Goal: Complete Application Form: Complete application form

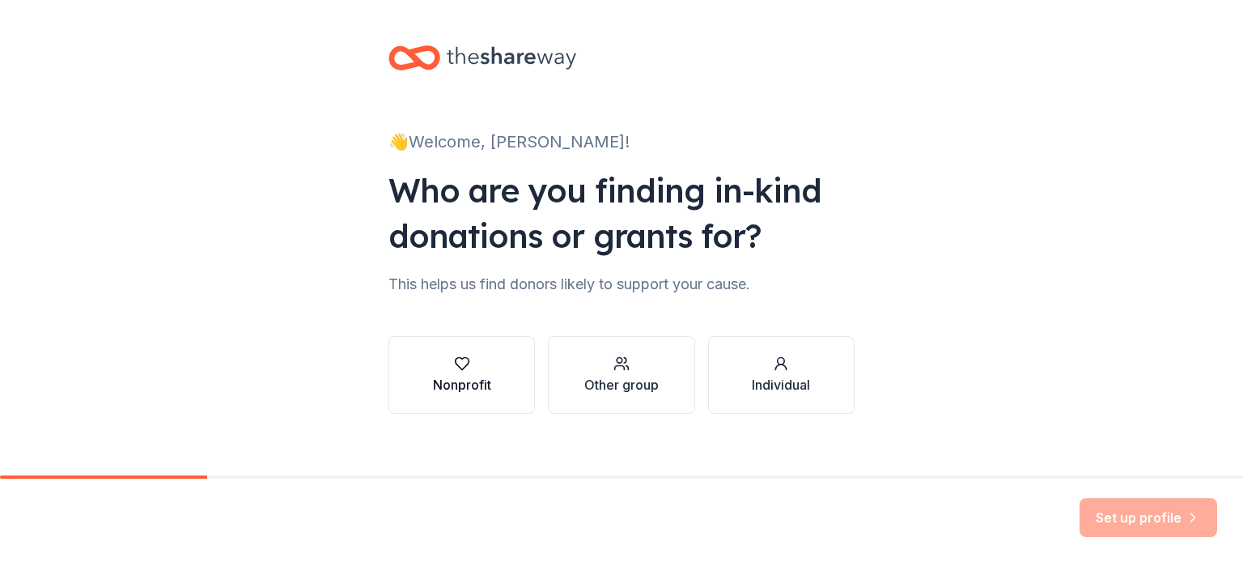
click at [446, 362] on div "button" at bounding box center [462, 363] width 58 height 16
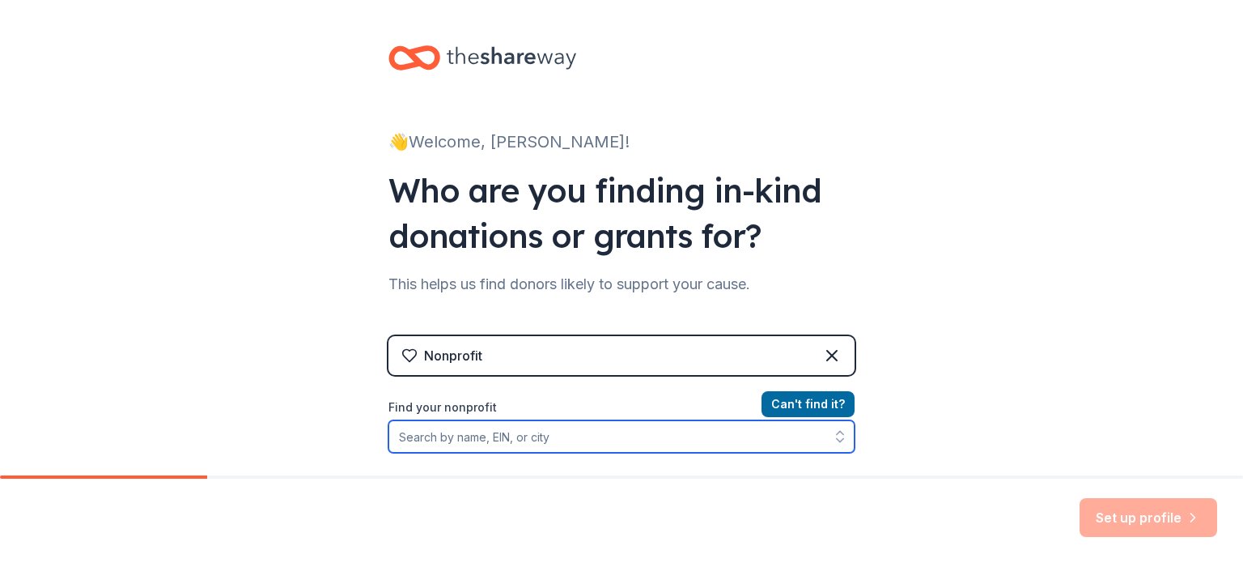
click at [491, 430] on input "Find your nonprofit" at bounding box center [622, 436] width 466 height 32
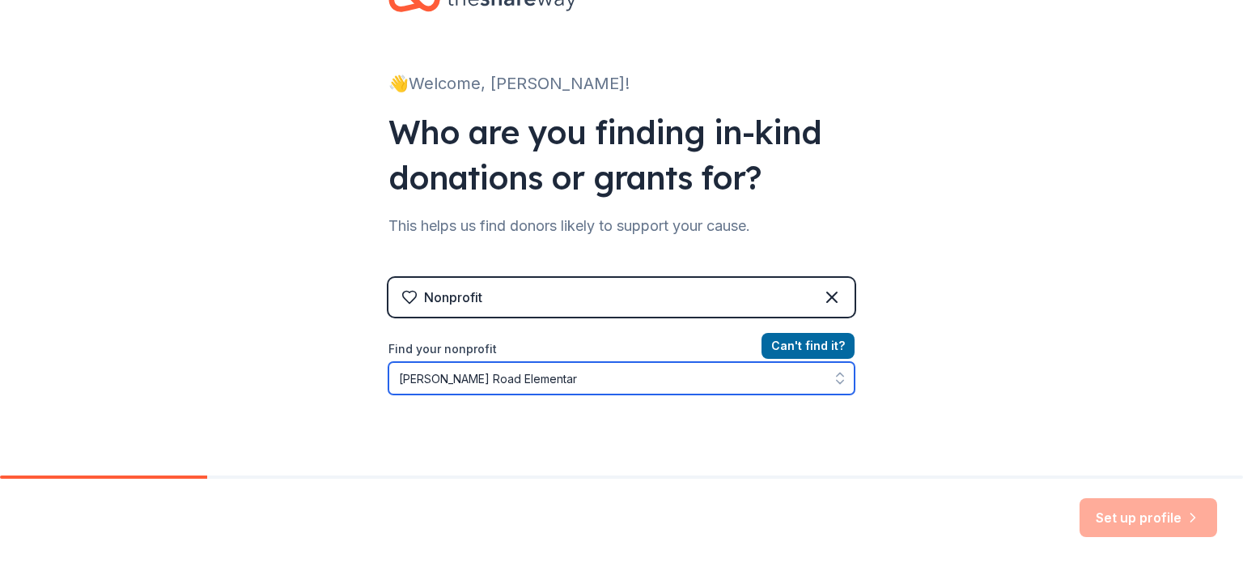
type input "[PERSON_NAME][GEOGRAPHIC_DATA]"
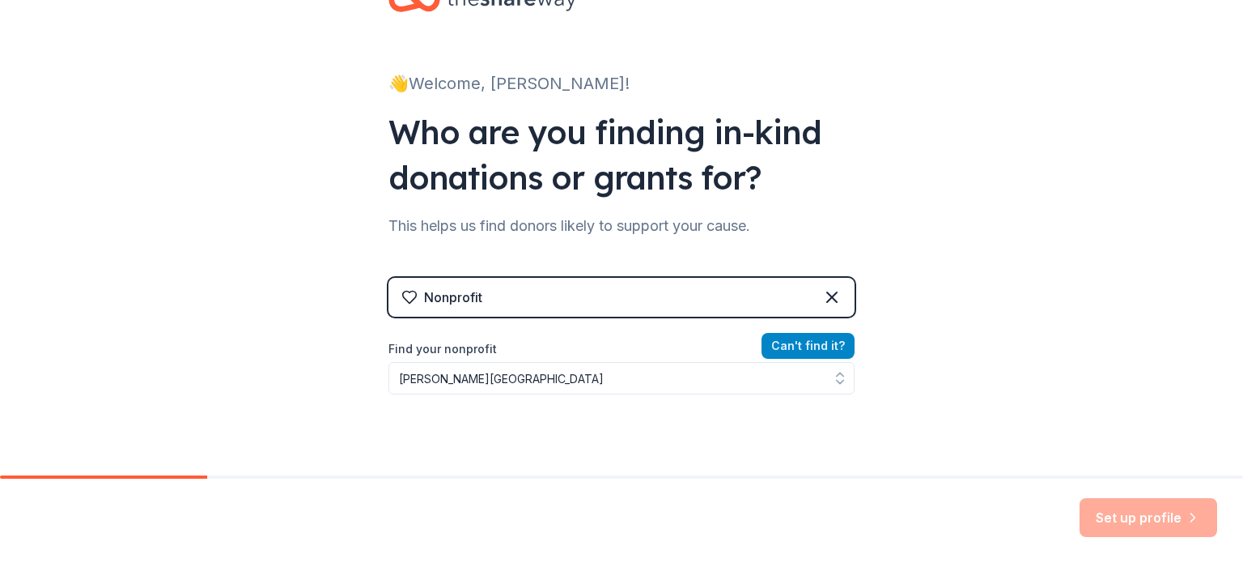
click at [777, 346] on button "Can ' t find it?" at bounding box center [808, 346] width 93 height 26
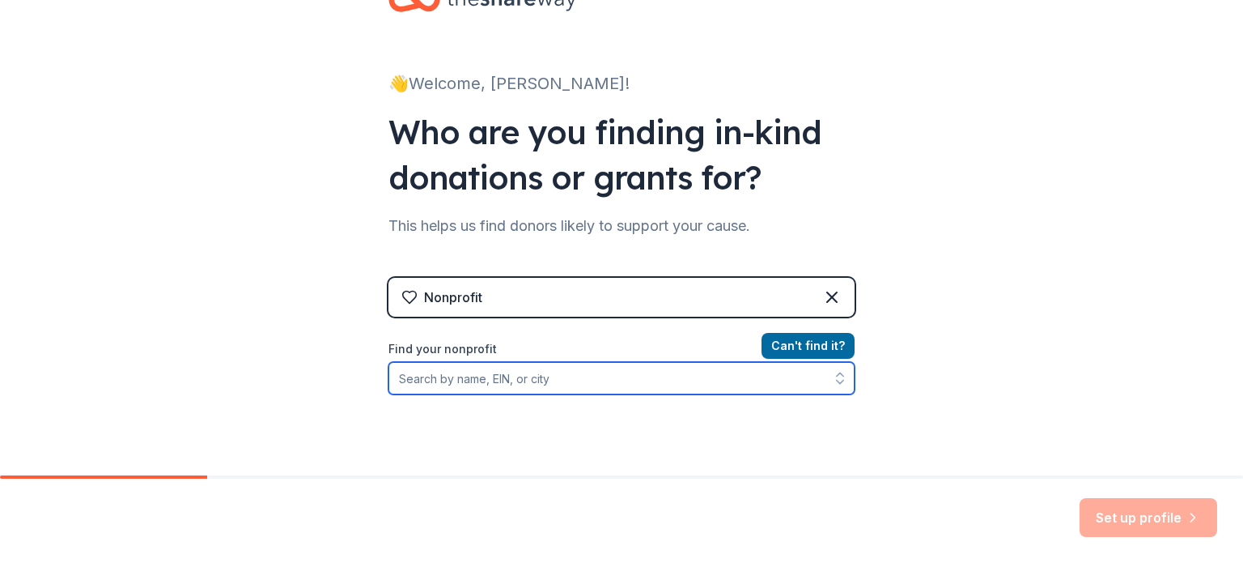
click at [741, 381] on input "Find your nonprofit" at bounding box center [622, 378] width 466 height 32
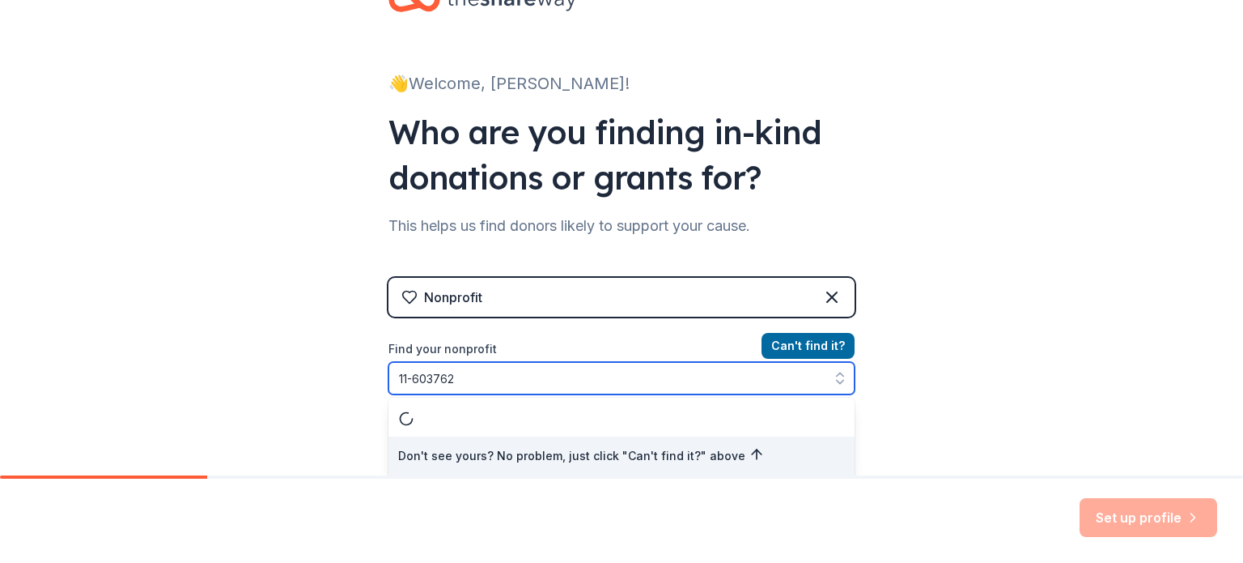
type input "[US_EMPLOYER_IDENTIFICATION_NUMBER]"
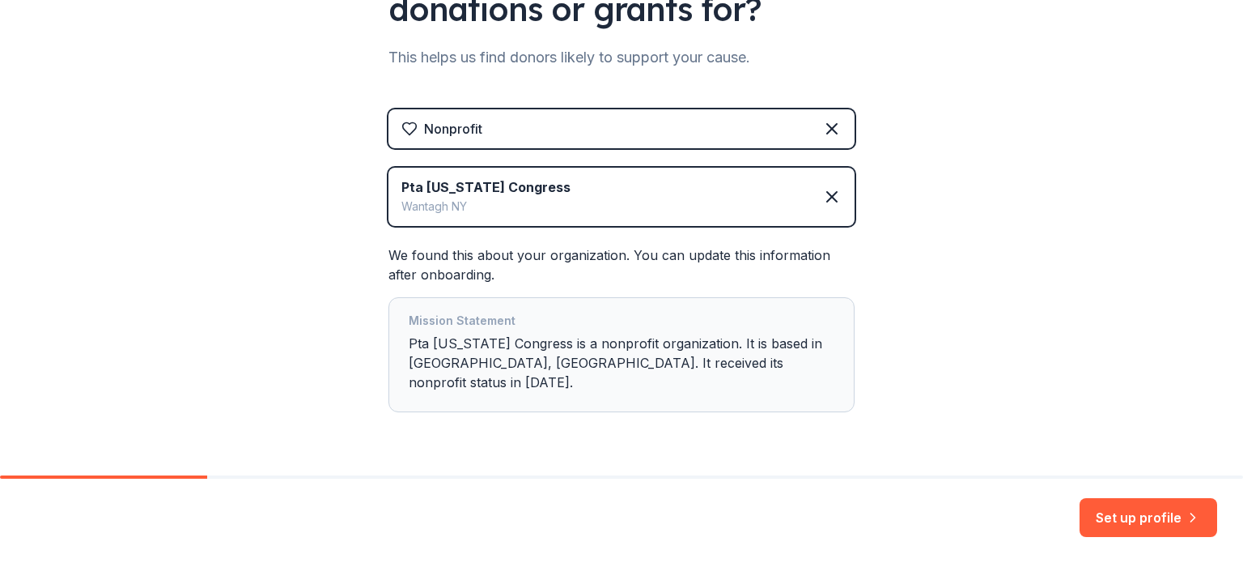
scroll to position [253, 0]
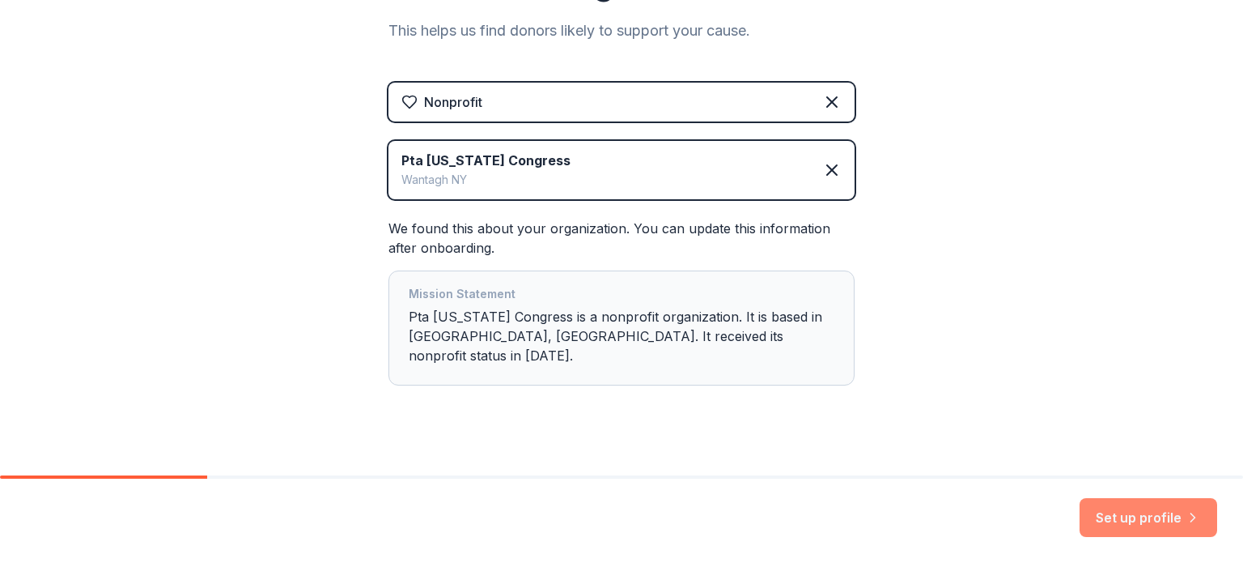
click at [1163, 526] on button "Set up profile" at bounding box center [1149, 517] width 138 height 39
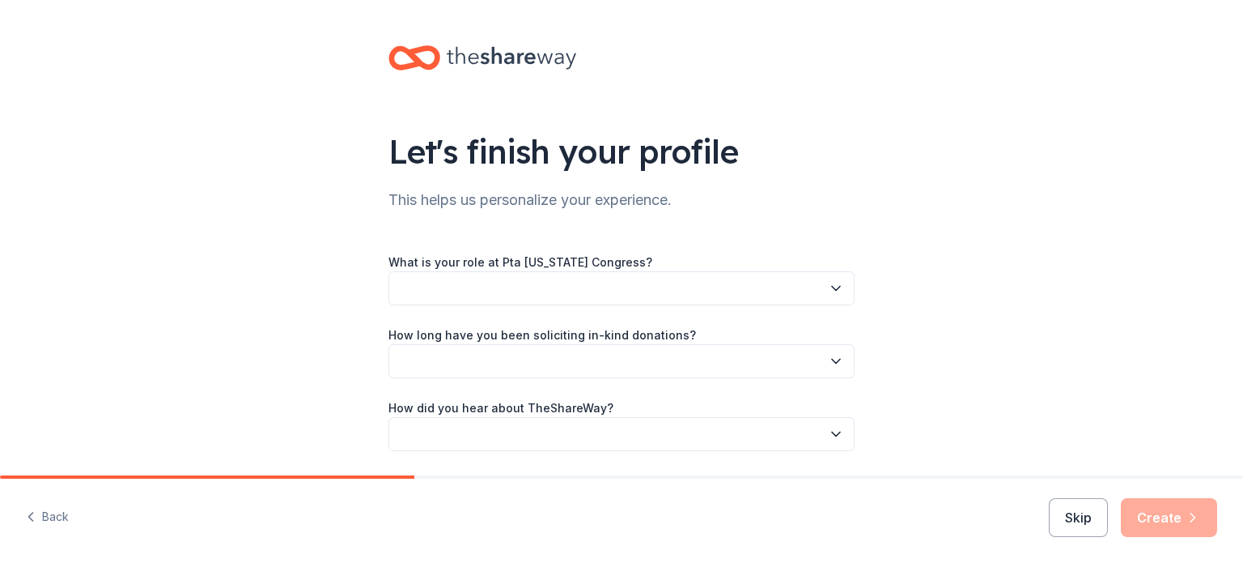
click at [791, 274] on button "button" at bounding box center [622, 288] width 466 height 34
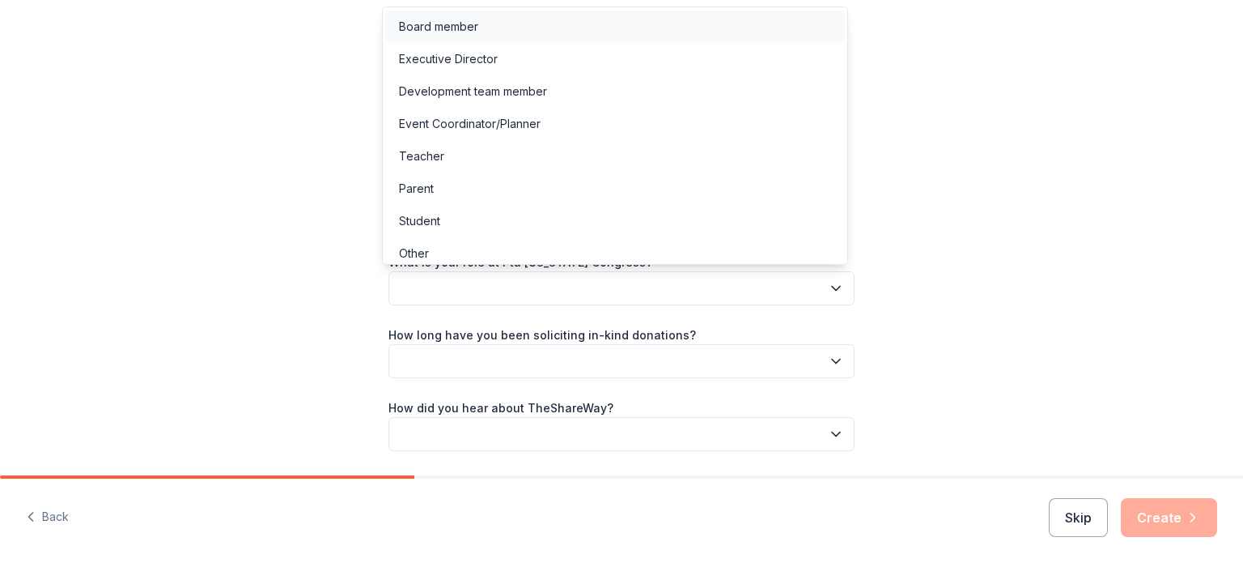
click at [748, 21] on div "Board member" at bounding box center [615, 27] width 458 height 32
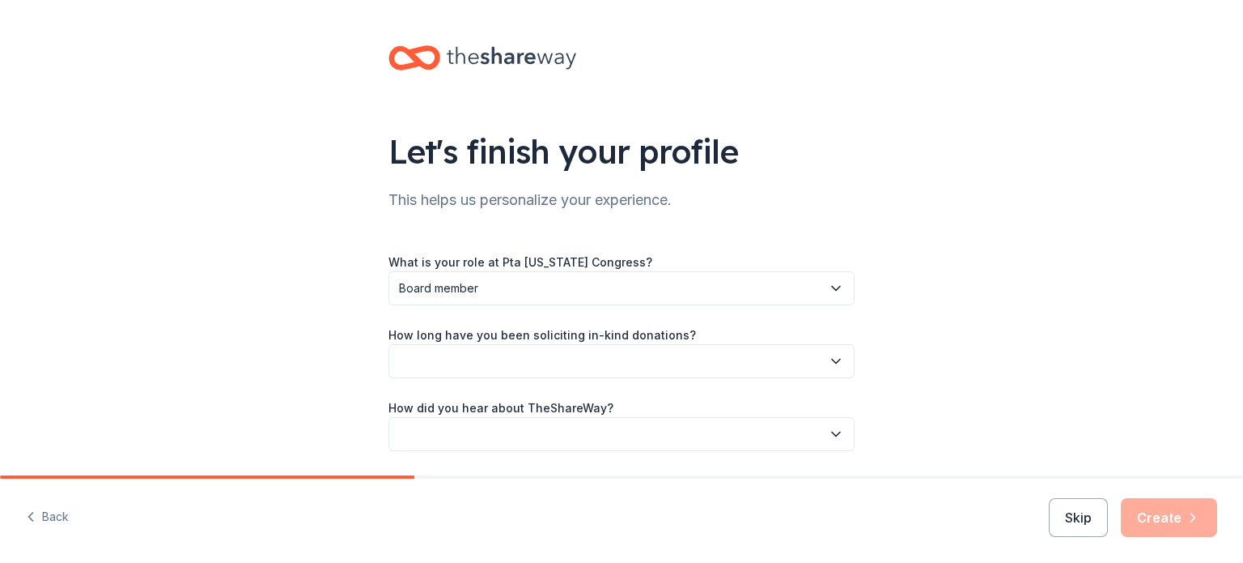
click at [643, 344] on button "button" at bounding box center [622, 361] width 466 height 34
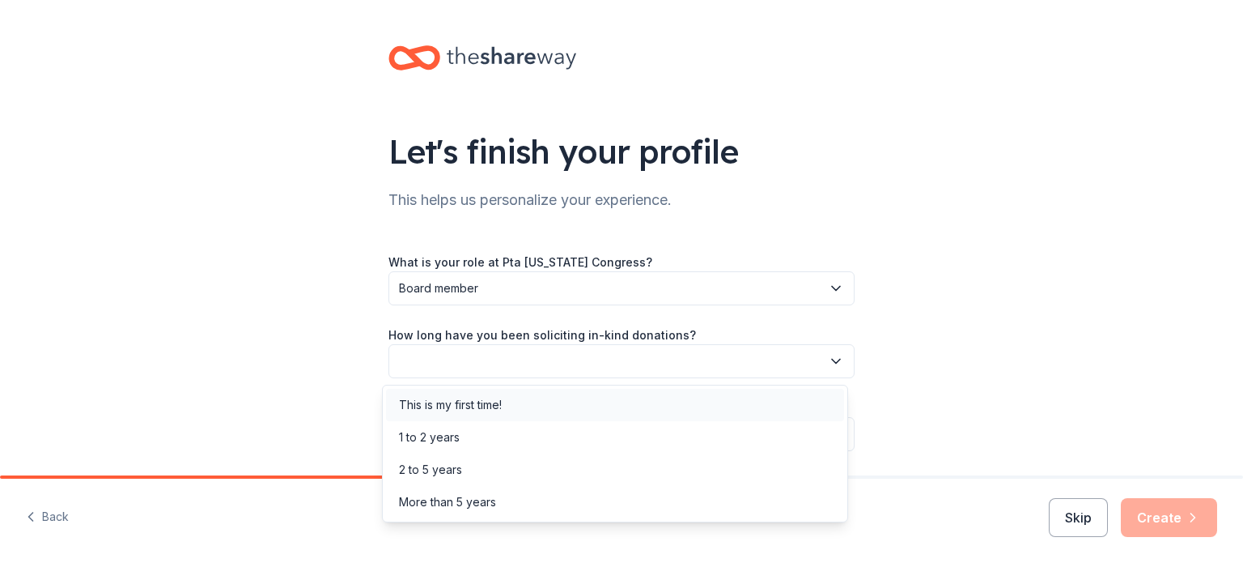
click at [600, 393] on div "This is my first time!" at bounding box center [615, 405] width 458 height 32
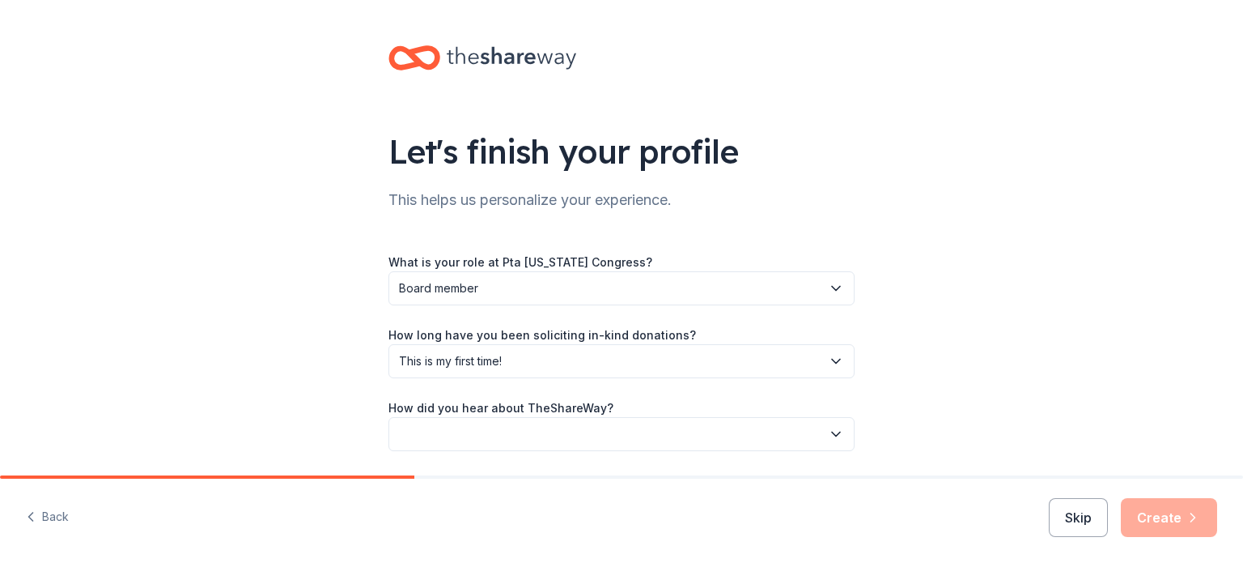
click at [638, 423] on button "button" at bounding box center [622, 434] width 466 height 34
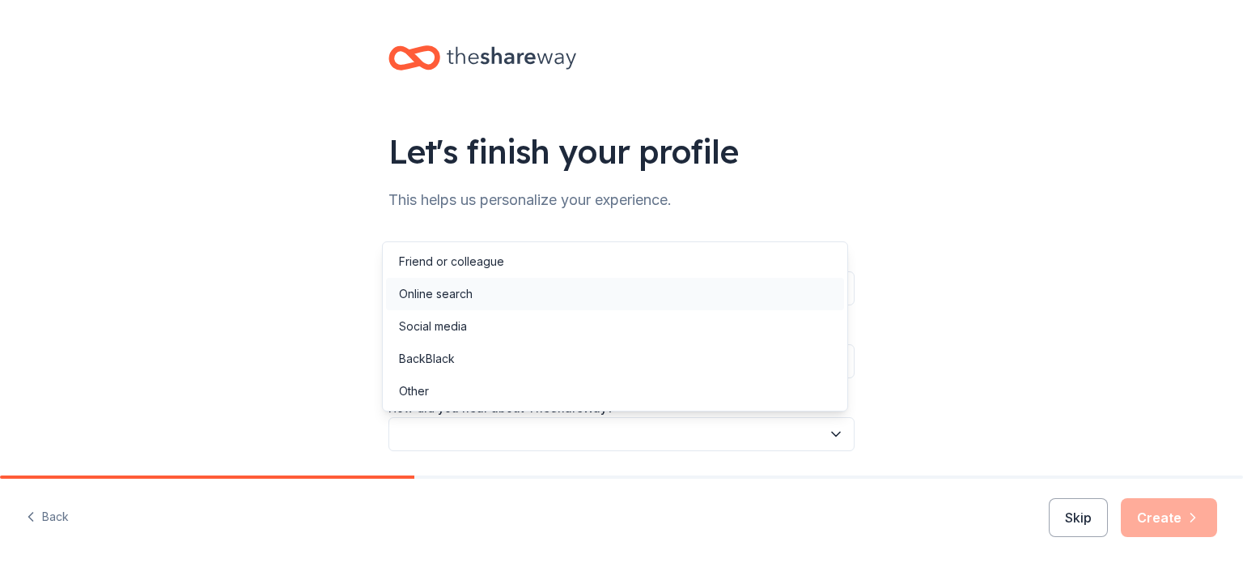
click at [631, 307] on div "Online search" at bounding box center [615, 294] width 458 height 32
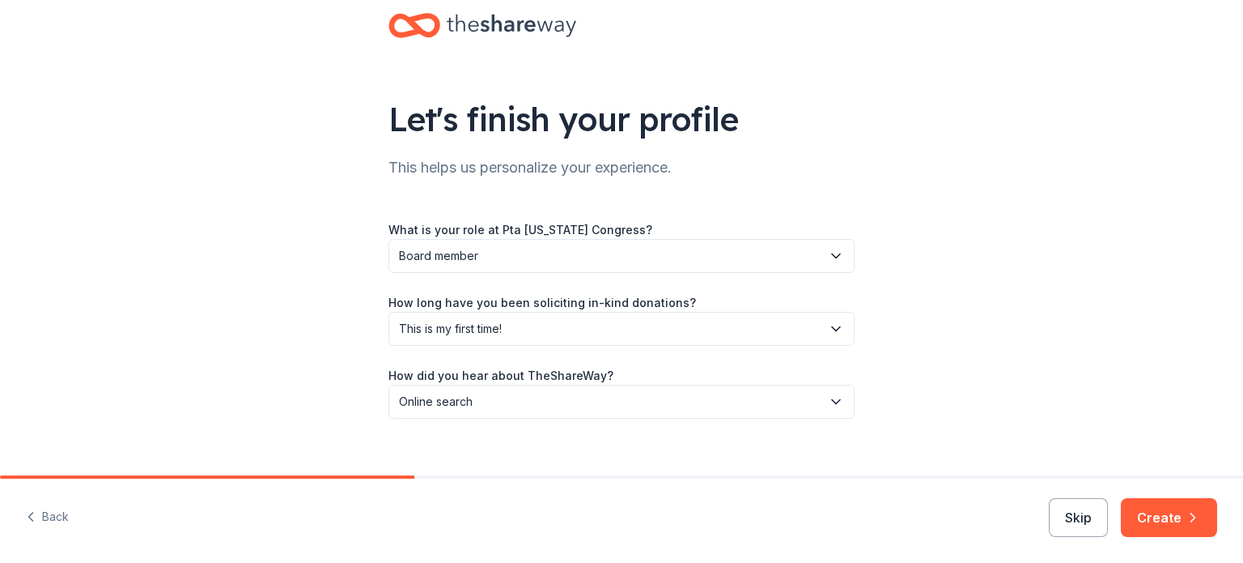
scroll to position [53, 0]
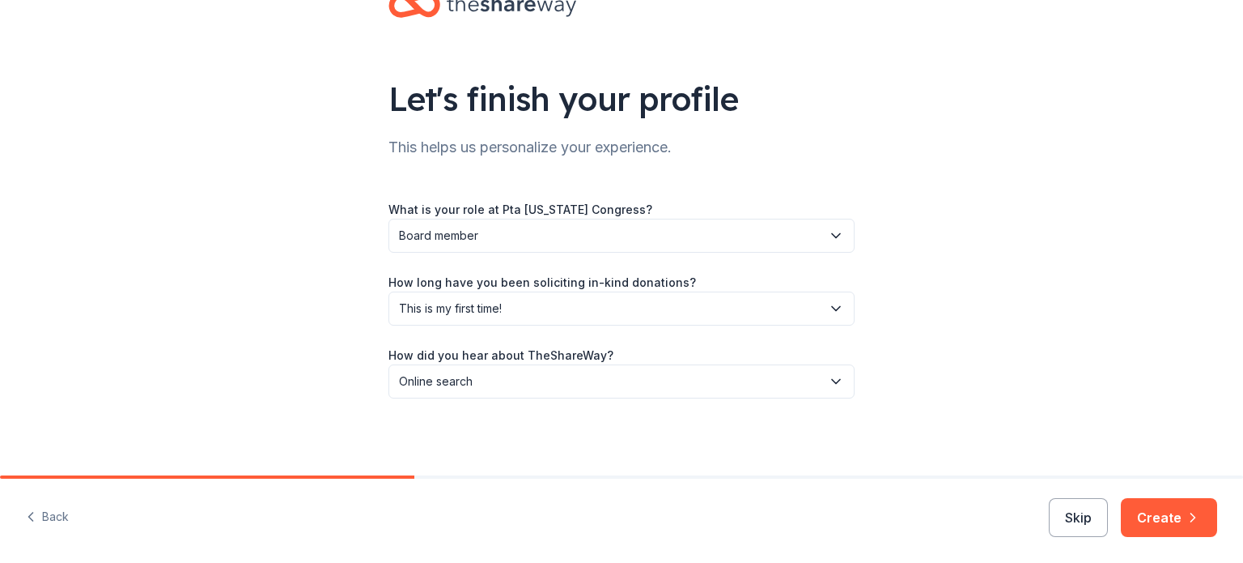
click at [828, 310] on icon "button" at bounding box center [836, 308] width 16 height 16
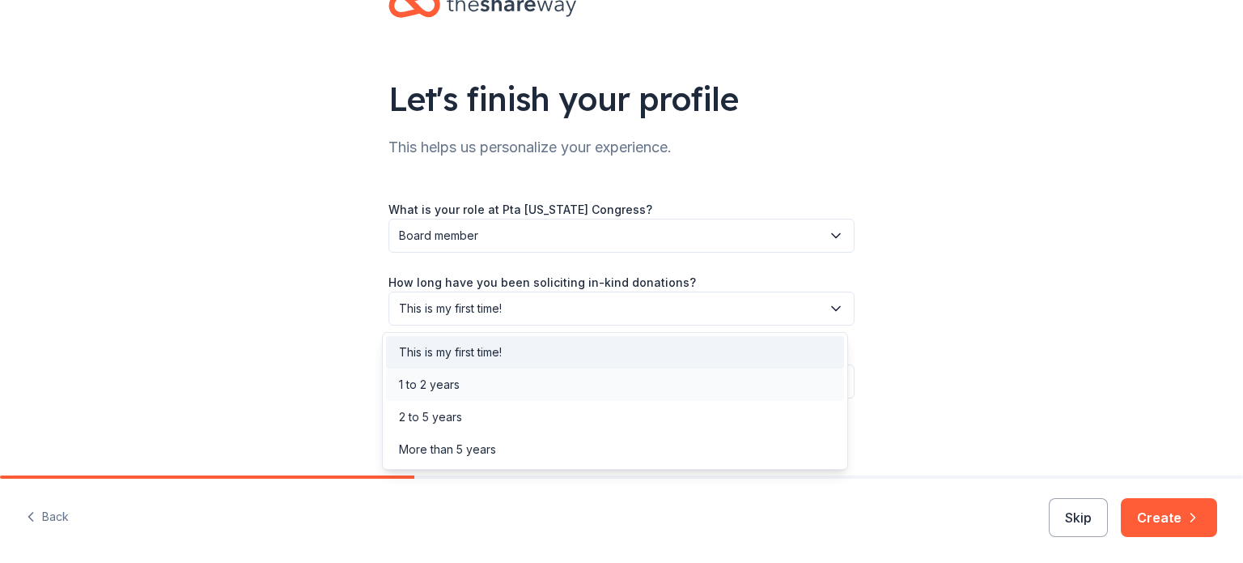
click at [742, 372] on div "1 to 2 years" at bounding box center [615, 384] width 458 height 32
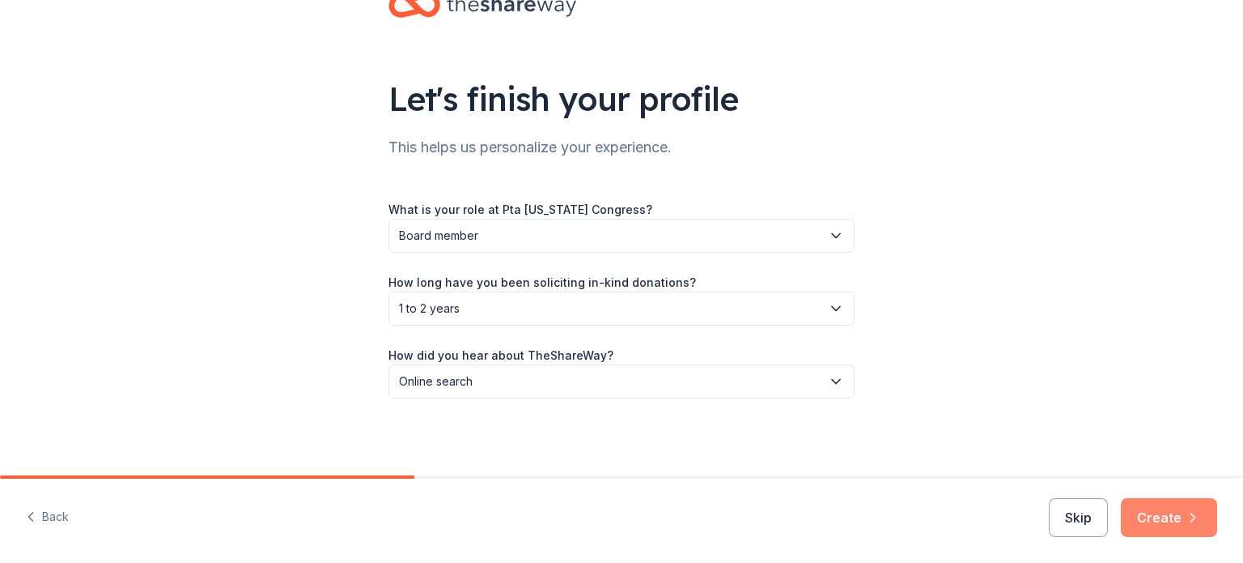
click at [1176, 511] on button "Create" at bounding box center [1169, 517] width 96 height 39
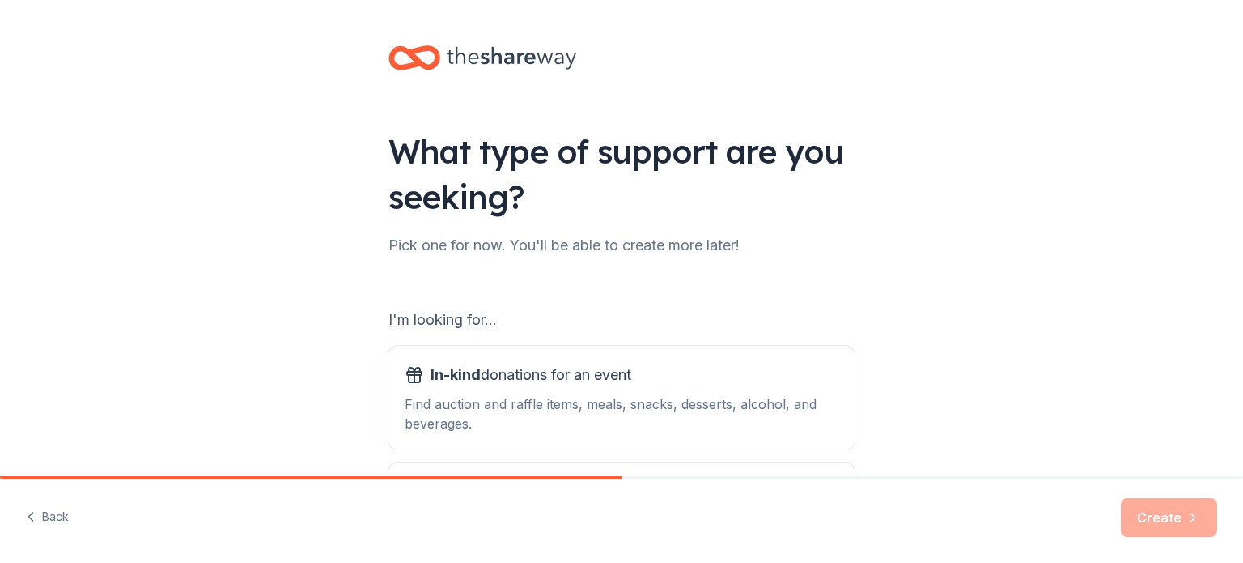
click at [1060, 465] on div "What type of support are you seeking? Pick one for now. You'll be able to creat…" at bounding box center [621, 326] width 1243 height 653
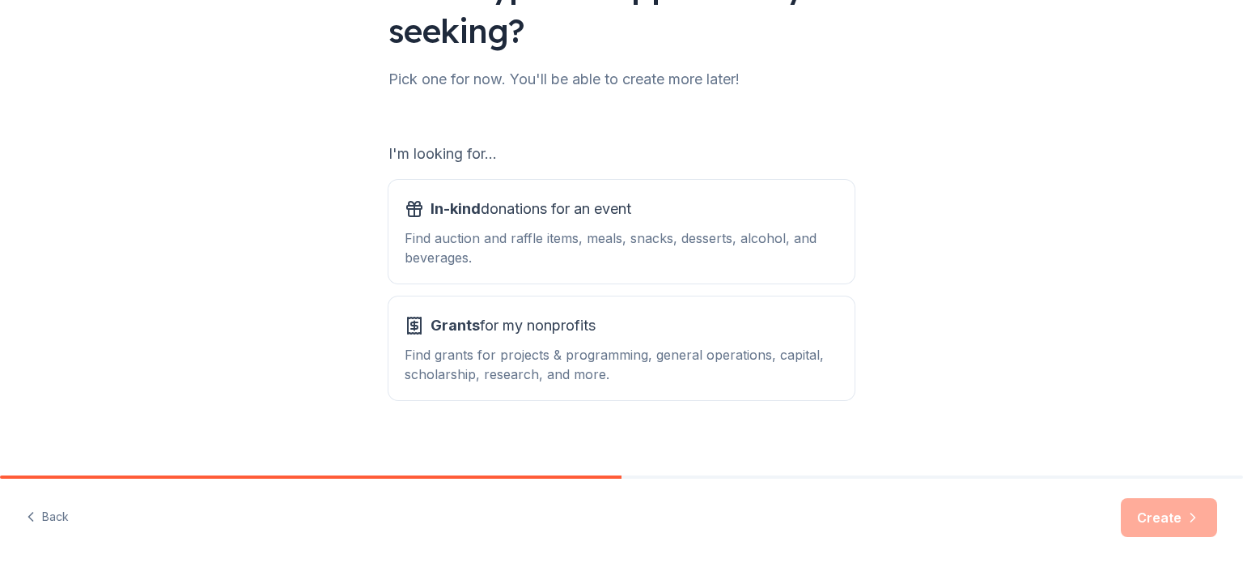
scroll to position [178, 0]
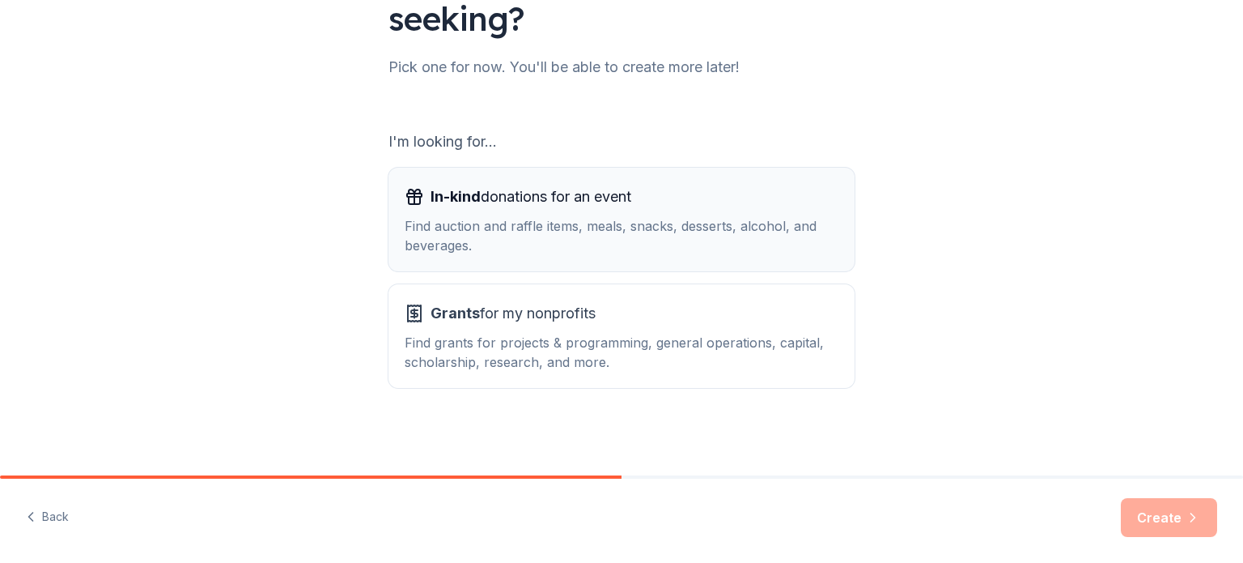
click at [669, 251] on div "Find auction and raffle items, meals, snacks, desserts, alcohol, and beverages." at bounding box center [622, 235] width 434 height 39
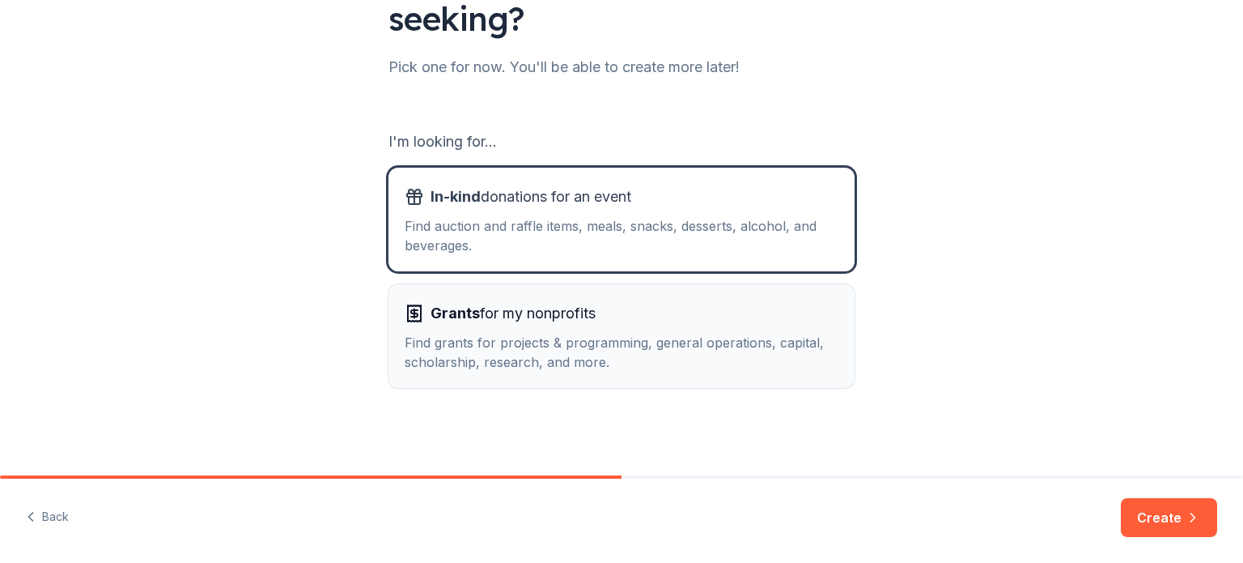
click at [662, 326] on div "Grants for my nonprofits Find grants for projects & programming, general operat…" at bounding box center [622, 335] width 434 height 71
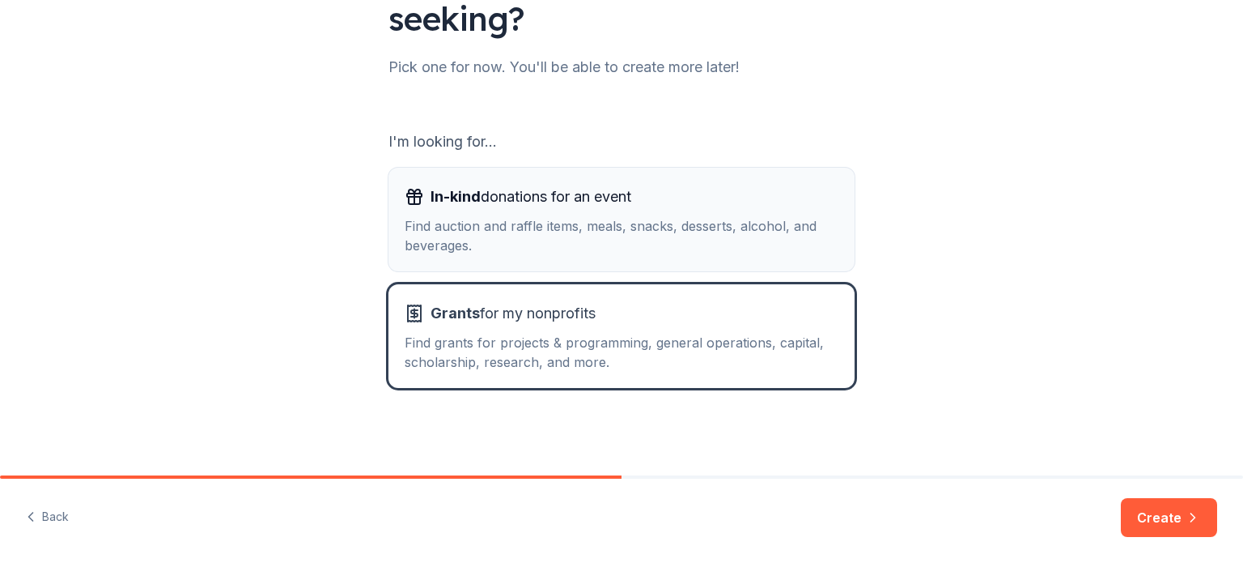
click at [699, 229] on div "Find auction and raffle items, meals, snacks, desserts, alcohol, and beverages." at bounding box center [622, 235] width 434 height 39
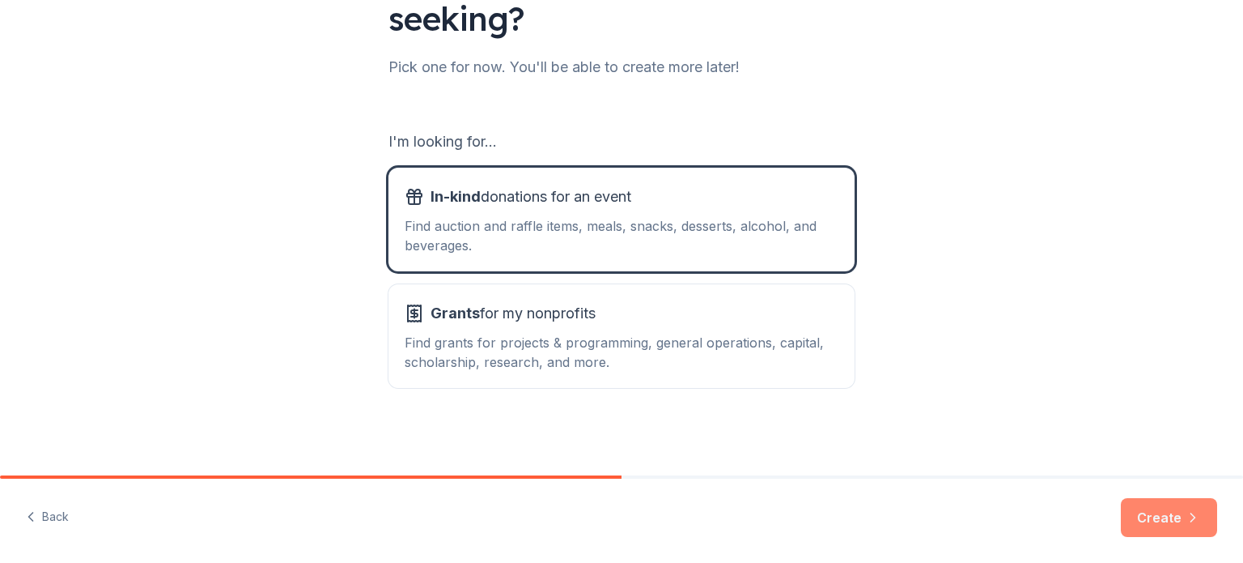
click at [1183, 513] on button "Create" at bounding box center [1169, 517] width 96 height 39
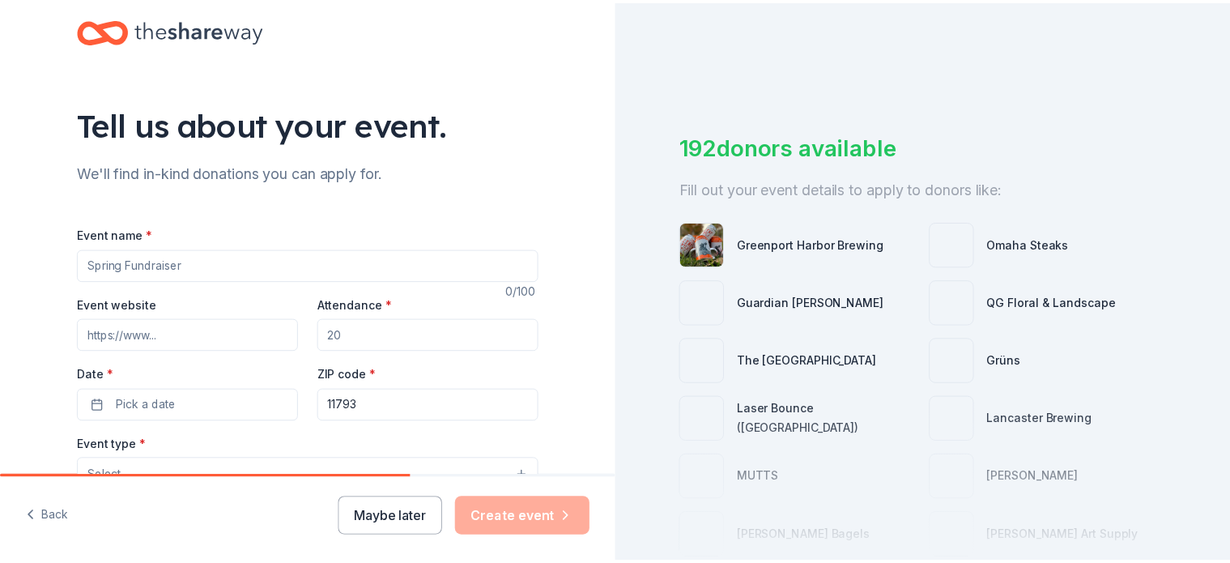
scroll to position [43, 0]
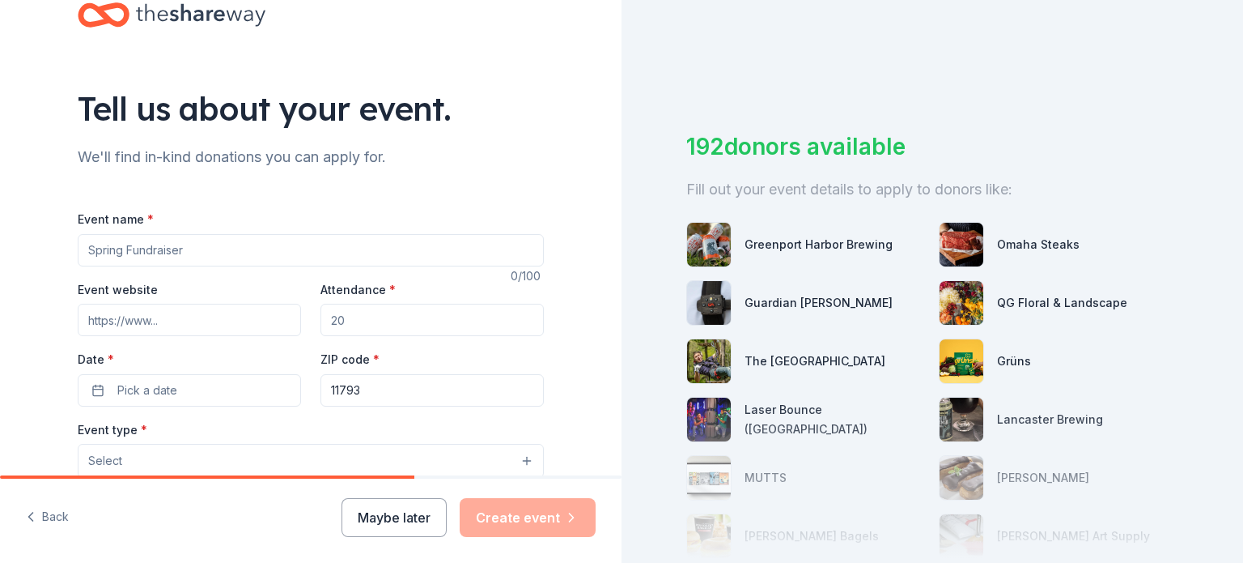
click at [408, 253] on input "Event name *" at bounding box center [311, 250] width 466 height 32
type input "Year Long Fundraising Efforts"
click at [385, 310] on input "Attendance *" at bounding box center [432, 320] width 223 height 32
type input "300"
click at [227, 393] on button "Pick a date" at bounding box center [189, 390] width 223 height 32
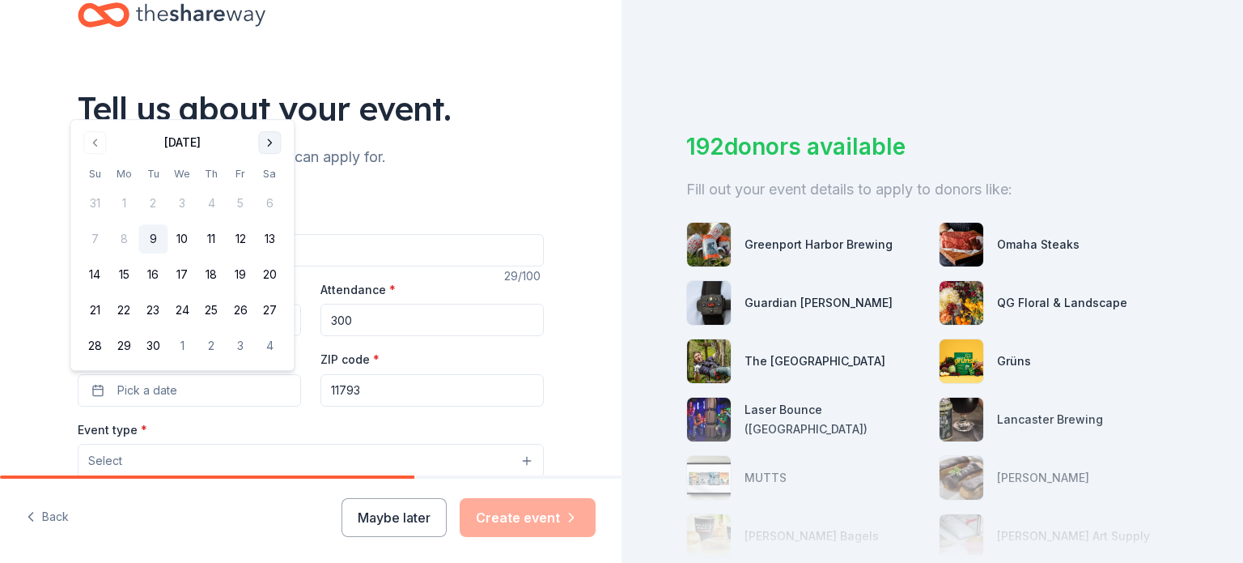
click at [262, 151] on button "Go to next month" at bounding box center [269, 142] width 23 height 23
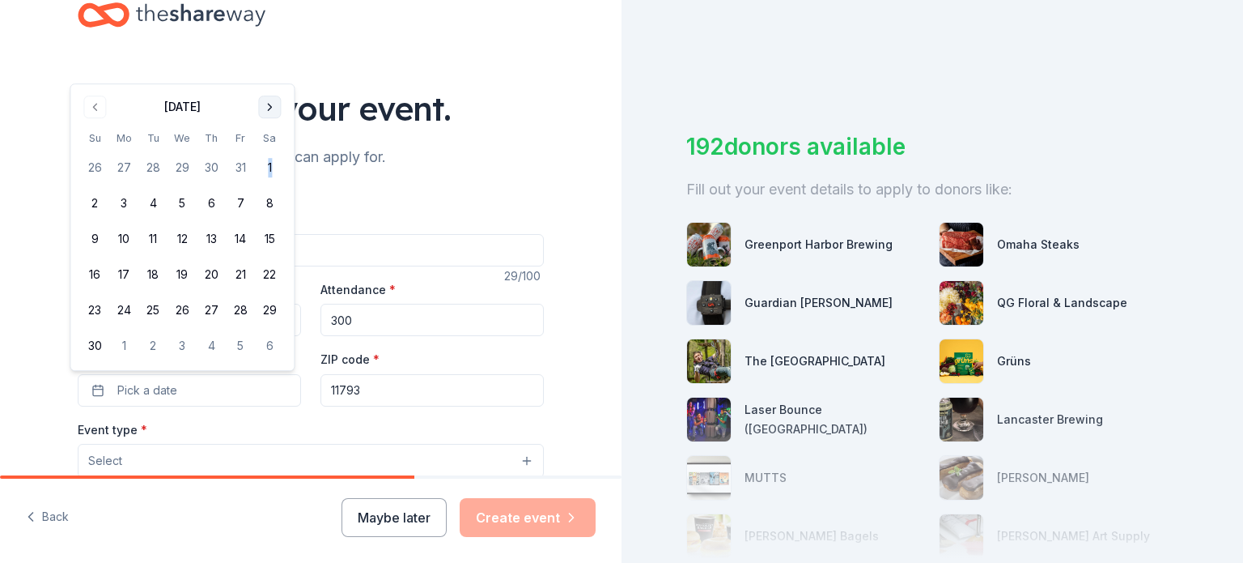
click at [262, 151] on tbody "26 27 28 29 30 31 1 2 3 4 5 6 7 8 9 10 11 12 13 14 15 16 17 18 19 20 21 22 23 2…" at bounding box center [182, 254] width 204 height 214
click at [390, 524] on button "Maybe later" at bounding box center [394, 517] width 105 height 39
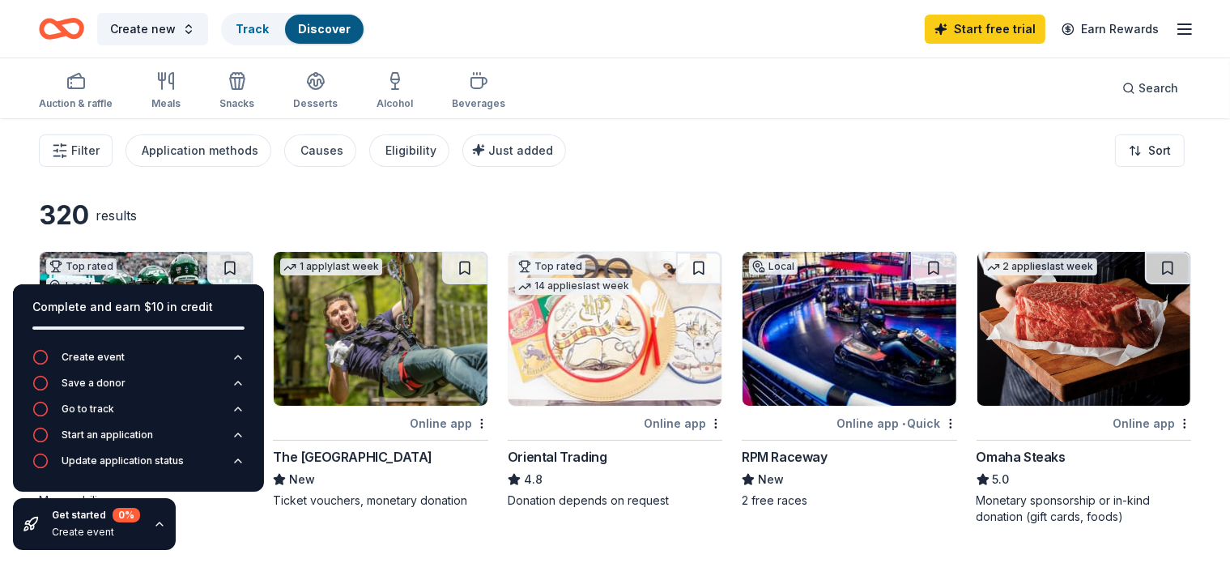
click at [428, 210] on div "320 results" at bounding box center [263, 215] width 449 height 32
click at [153, 524] on icon "button" at bounding box center [159, 523] width 13 height 13
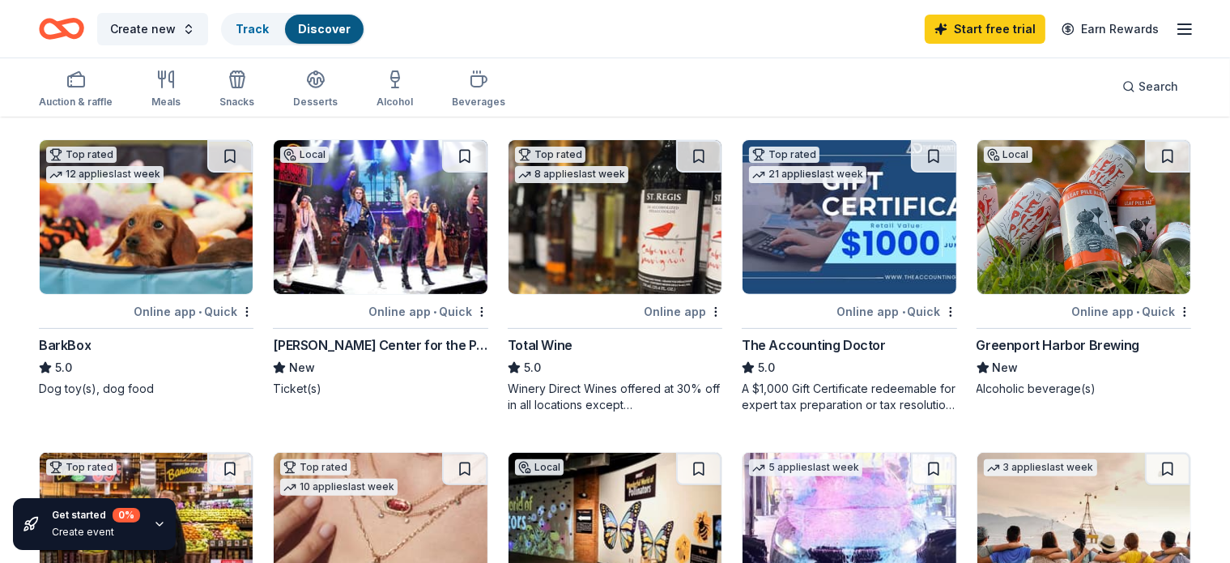
scroll to position [421, 0]
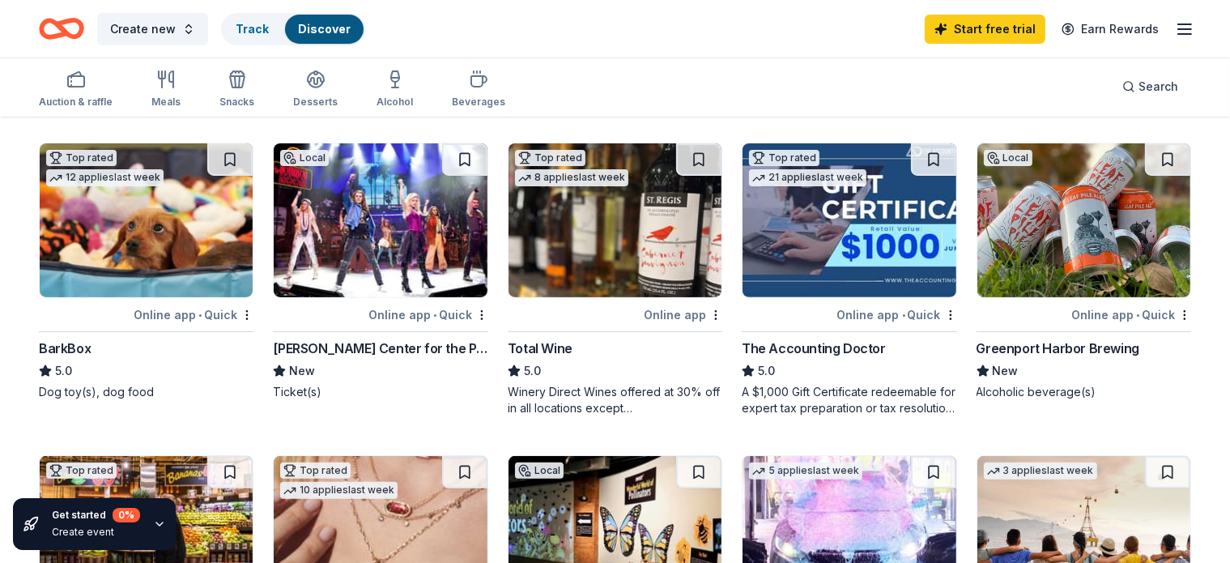
click at [193, 224] on img at bounding box center [146, 220] width 213 height 154
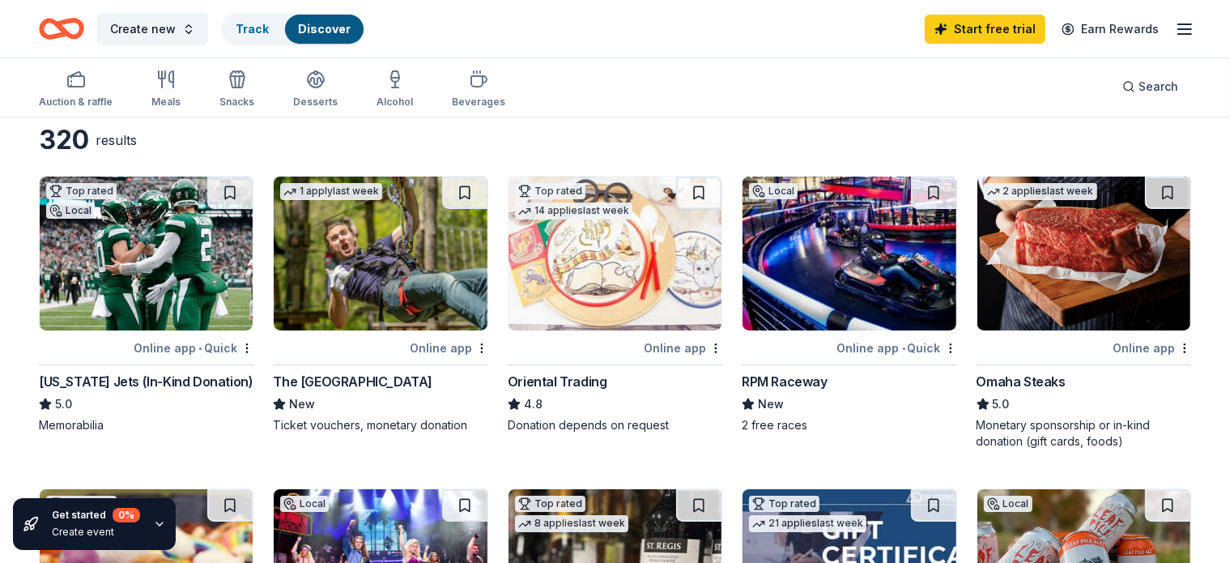
scroll to position [97, 0]
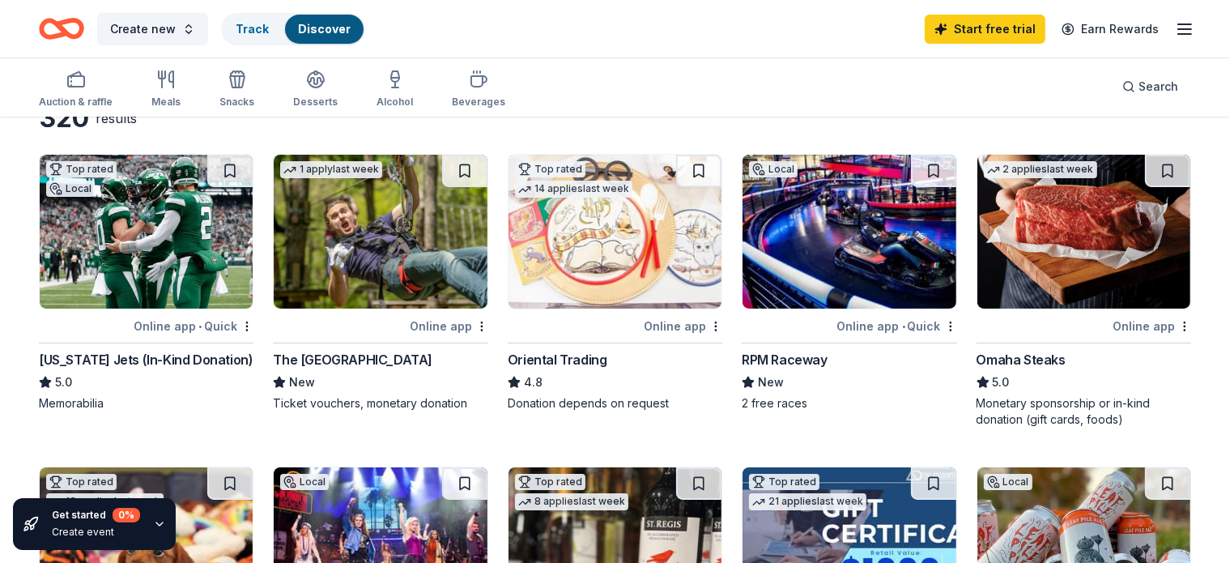
click at [1082, 244] on img at bounding box center [1083, 232] width 213 height 154
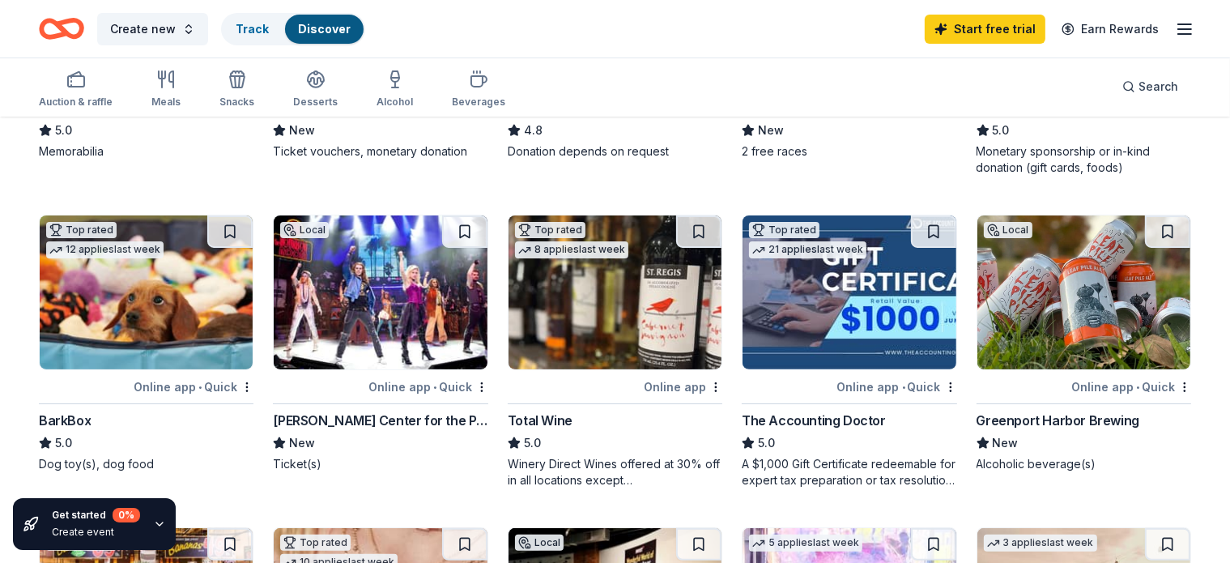
scroll to position [356, 0]
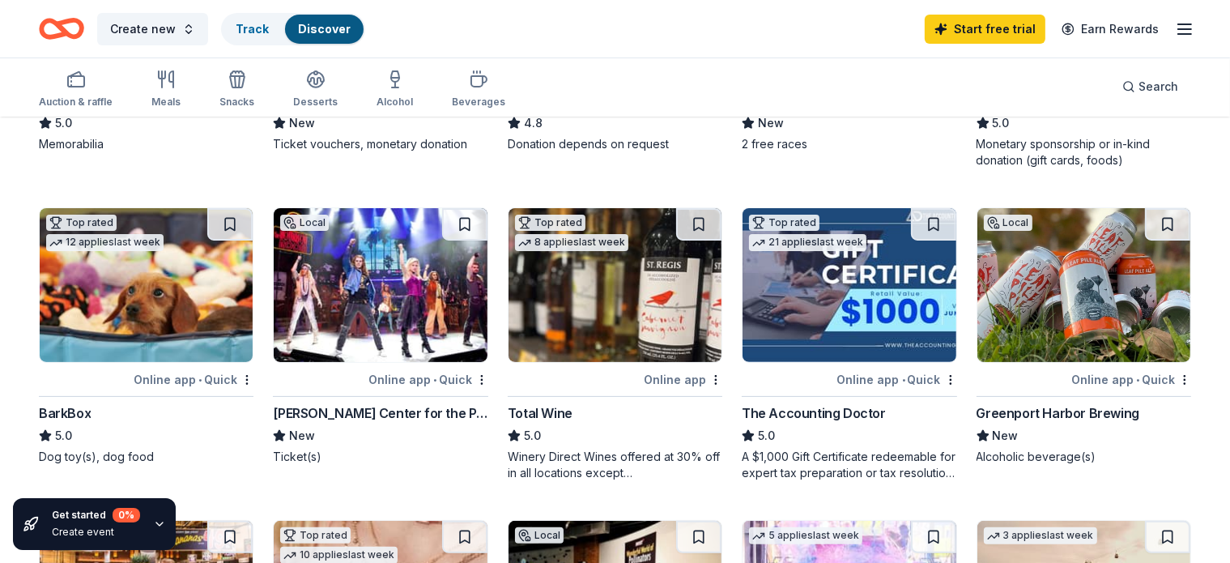
click at [408, 291] on img at bounding box center [380, 285] width 213 height 154
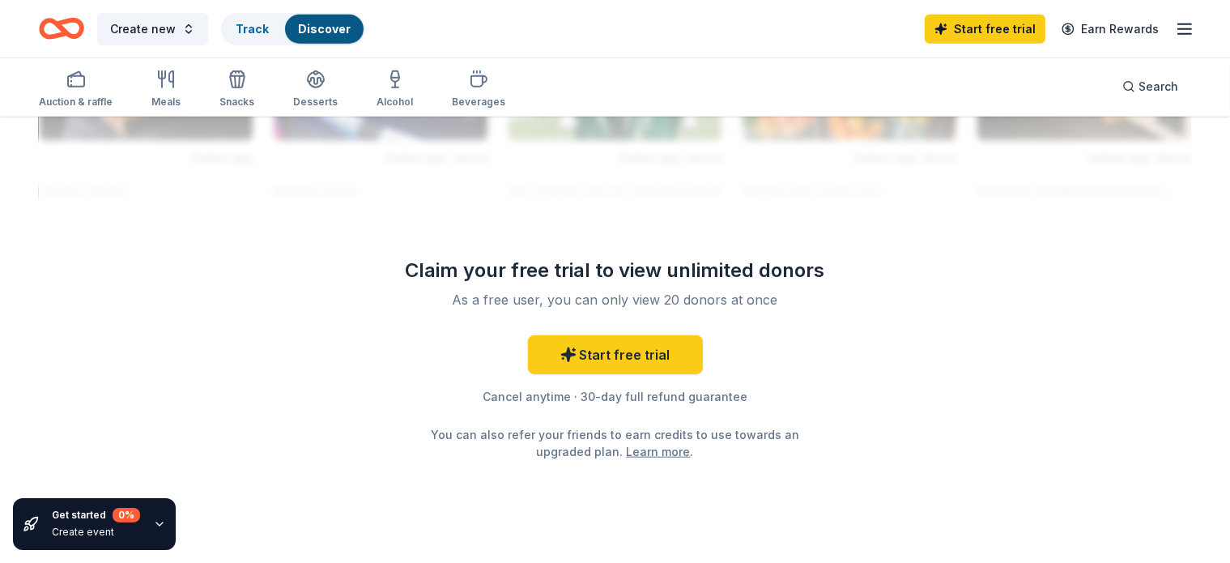
scroll to position [1586, 0]
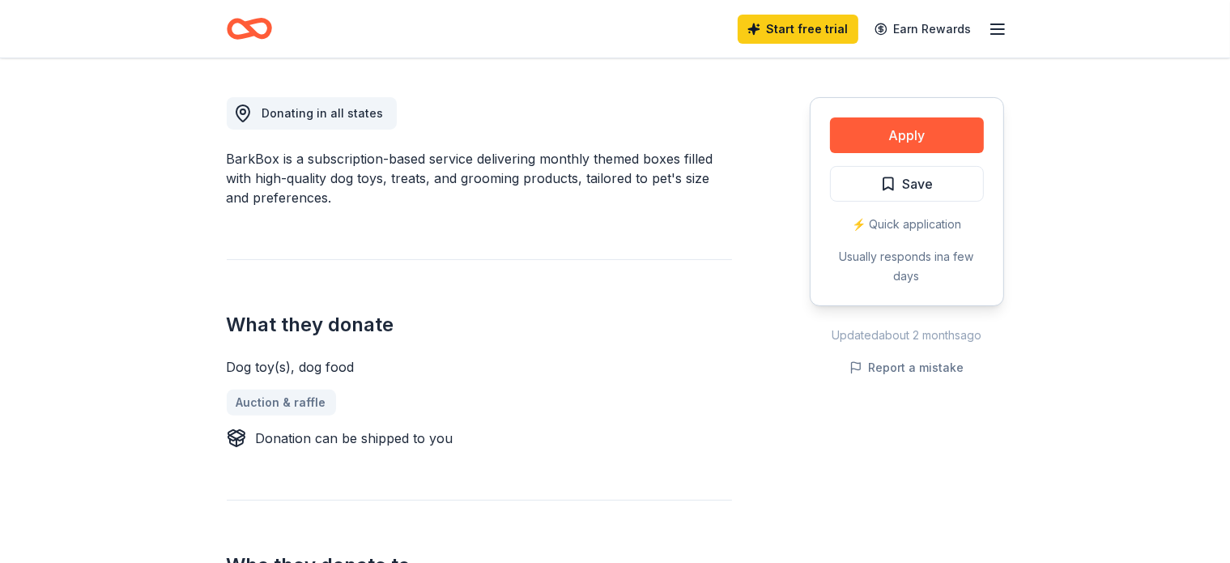
scroll to position [453, 0]
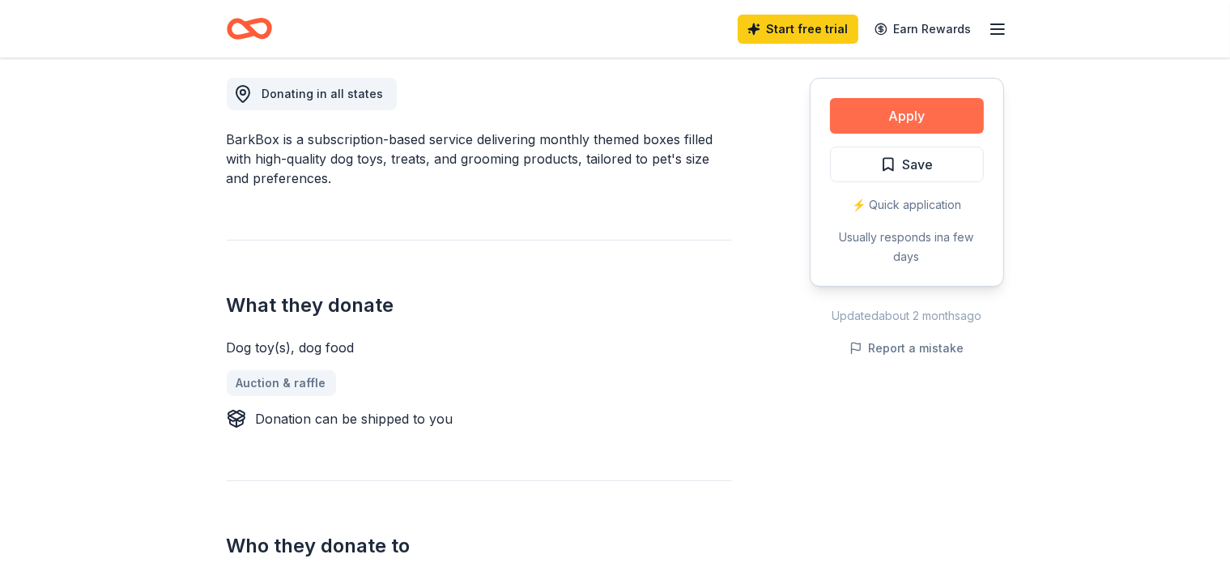
click at [923, 121] on button "Apply" at bounding box center [907, 116] width 154 height 36
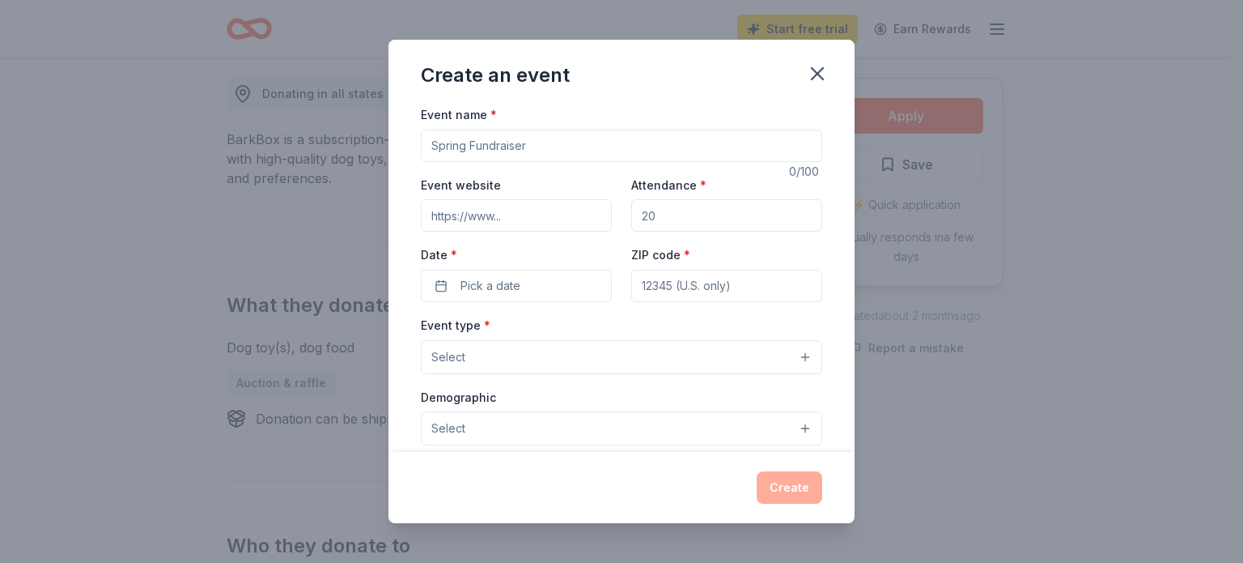
click at [622, 135] on input "Event name *" at bounding box center [622, 146] width 402 height 32
type input "Fall Fundraiser"
click at [831, 68] on button "button" at bounding box center [818, 74] width 36 height 36
click at [819, 76] on icon "button" at bounding box center [817, 73] width 11 height 11
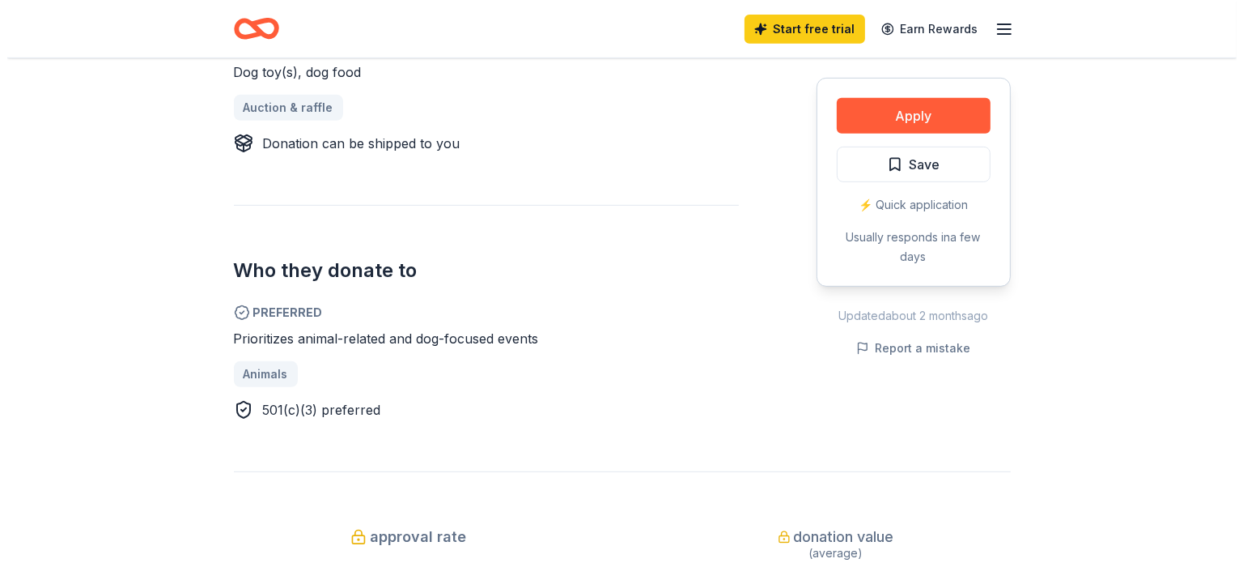
scroll to position [648, 0]
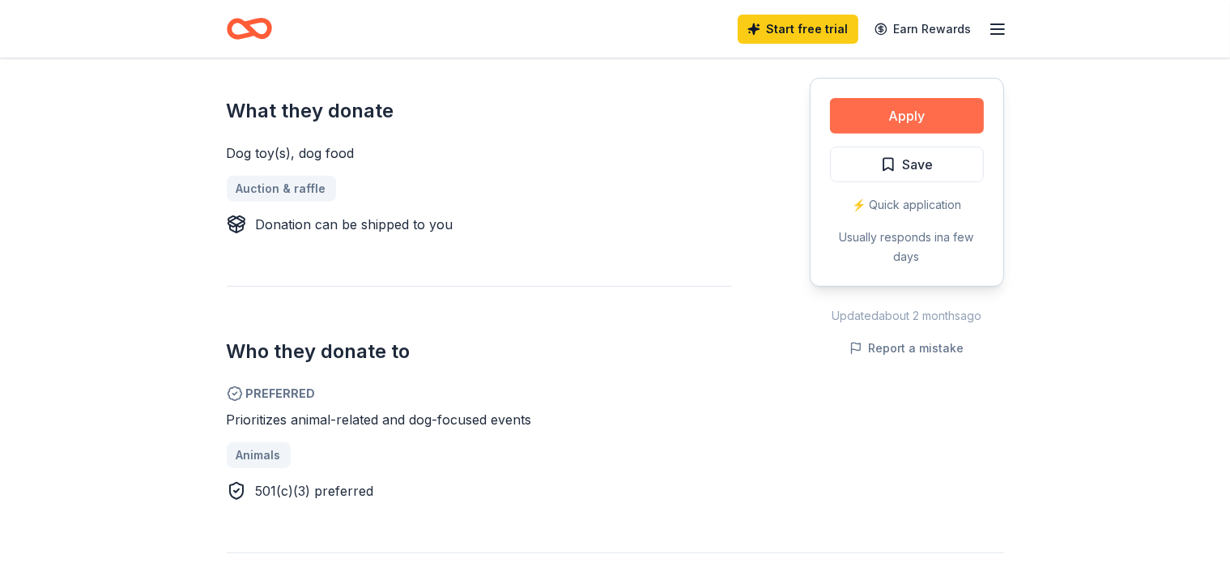
click at [937, 111] on button "Apply" at bounding box center [907, 116] width 154 height 36
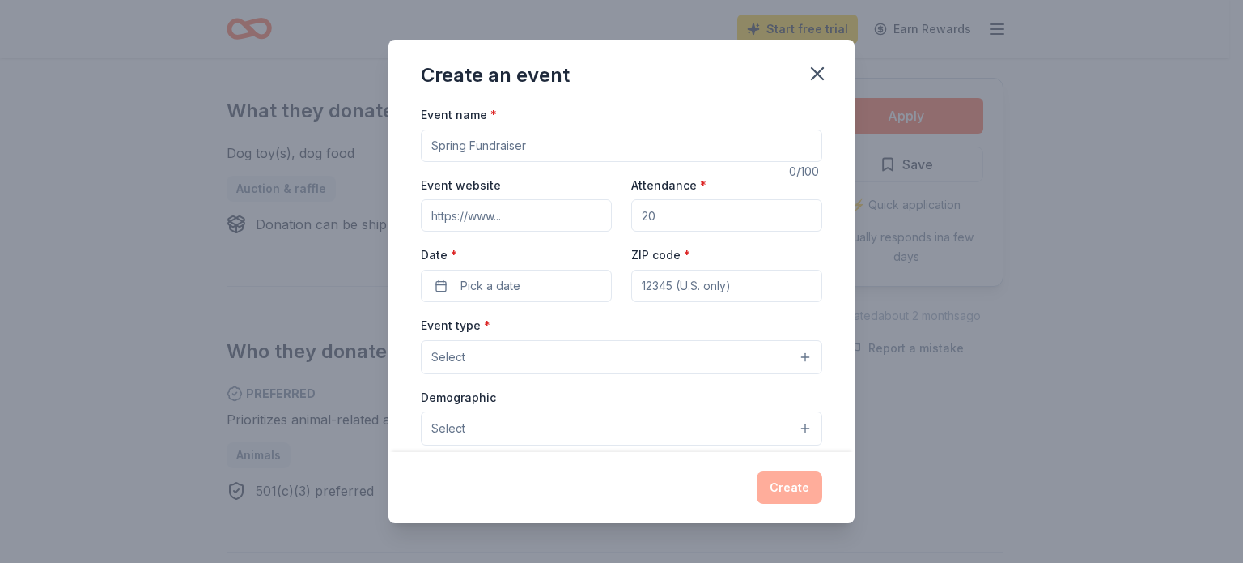
click at [772, 142] on input "Event name *" at bounding box center [622, 146] width 402 height 32
type input "Fall Family Fun Fundraiser"
click at [680, 218] on input "Attendance *" at bounding box center [726, 215] width 191 height 32
type input "300"
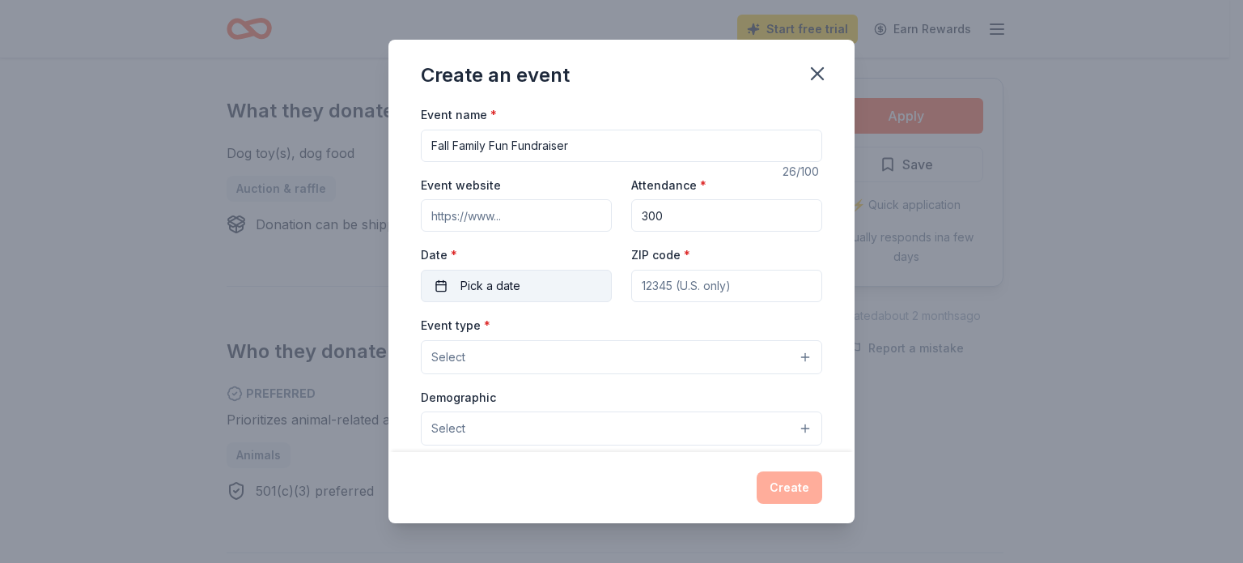
click at [555, 289] on button "Pick a date" at bounding box center [516, 286] width 191 height 32
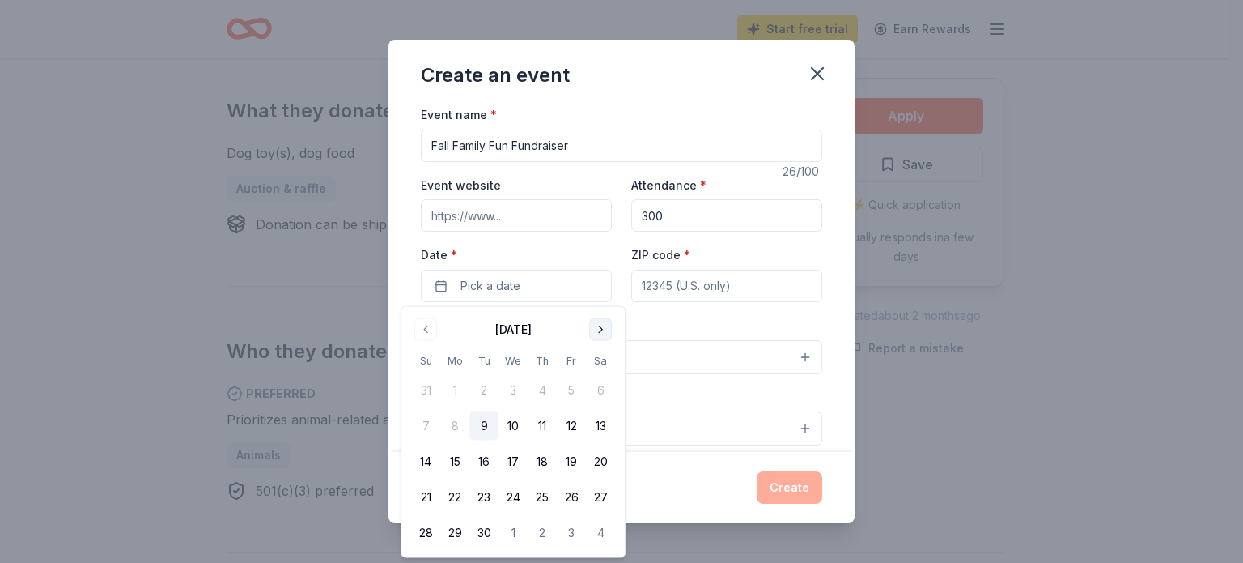
click at [599, 328] on button "Go to next month" at bounding box center [600, 329] width 23 height 23
click at [569, 504] on button "24" at bounding box center [571, 496] width 29 height 29
click at [764, 287] on input "ZIP code *" at bounding box center [726, 286] width 191 height 32
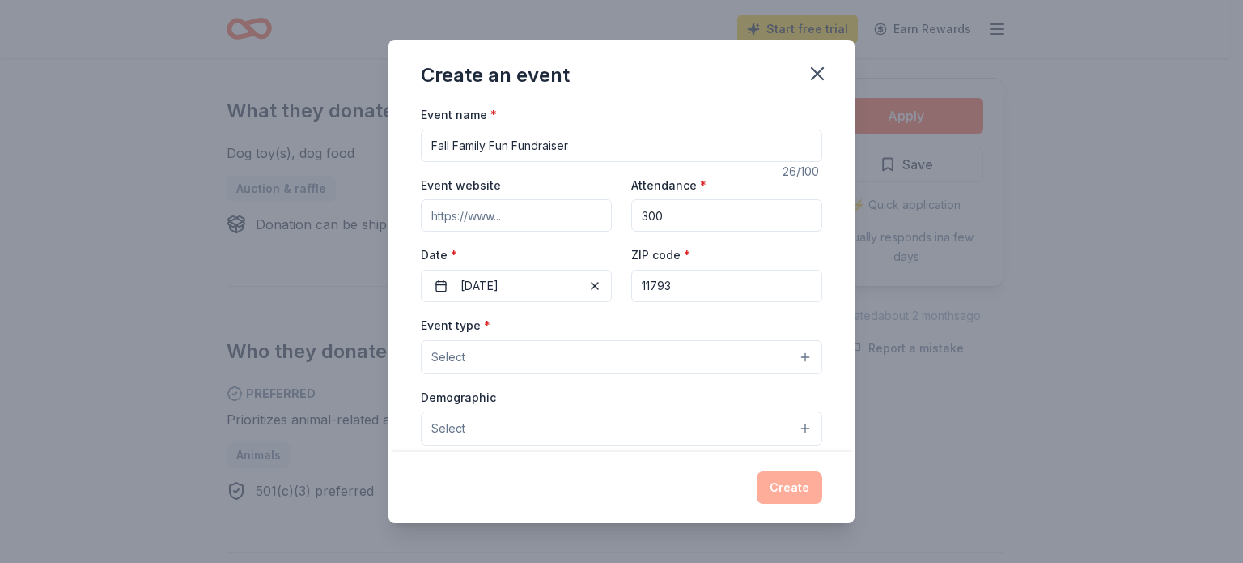
type input "11793"
click at [625, 331] on div "Event type * Select" at bounding box center [622, 344] width 402 height 59
click at [625, 355] on button "Select" at bounding box center [622, 357] width 402 height 34
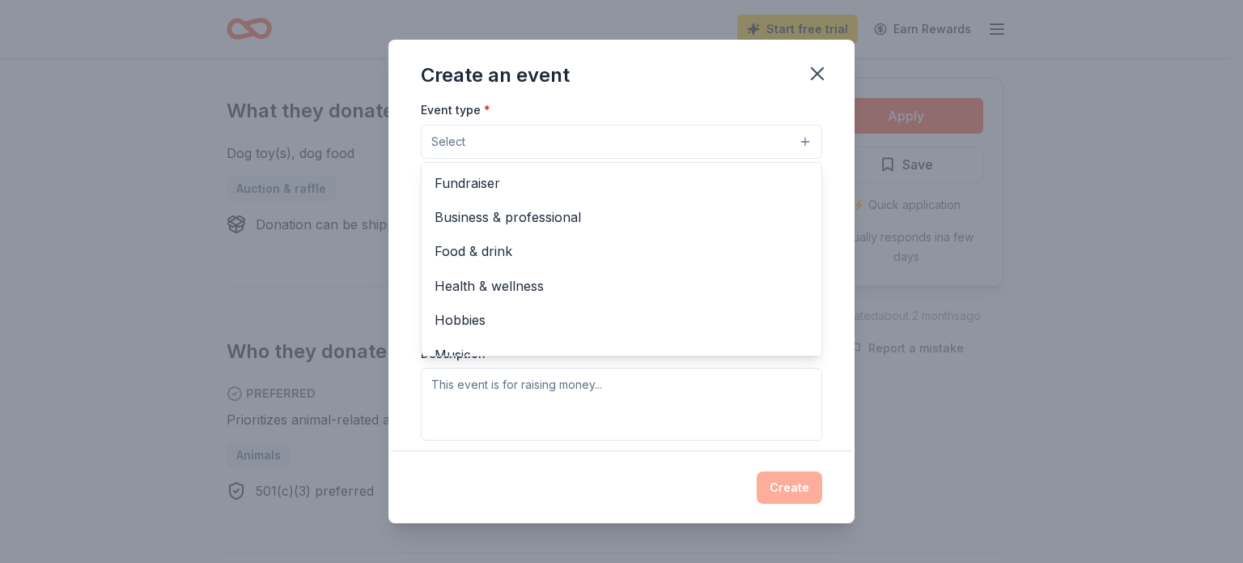
scroll to position [204, 0]
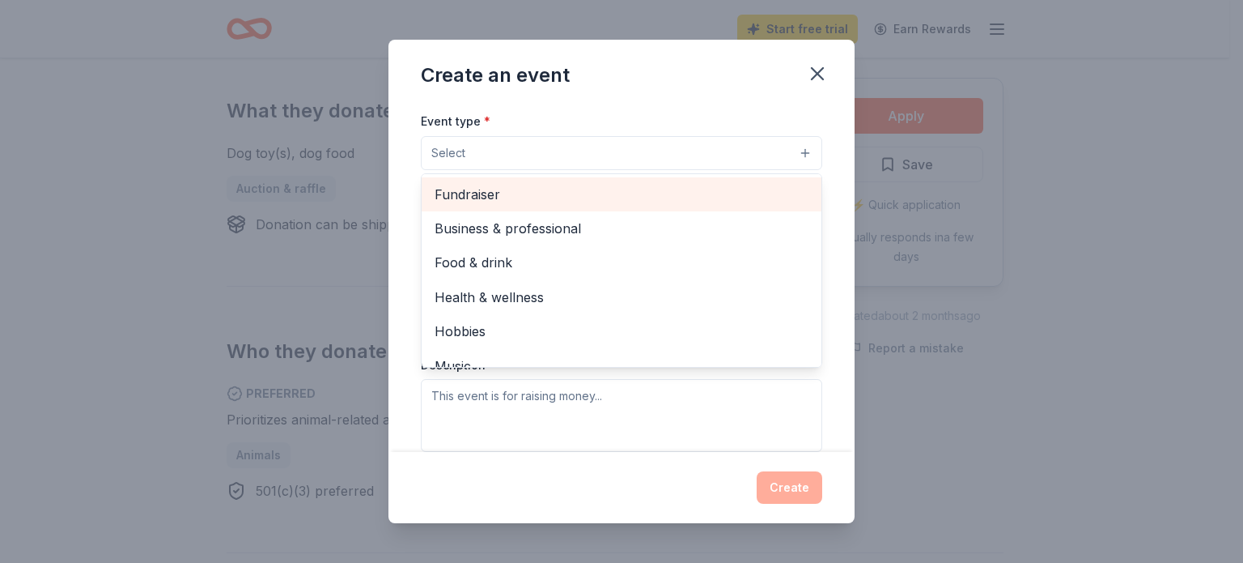
click at [567, 193] on span "Fundraiser" at bounding box center [622, 194] width 374 height 21
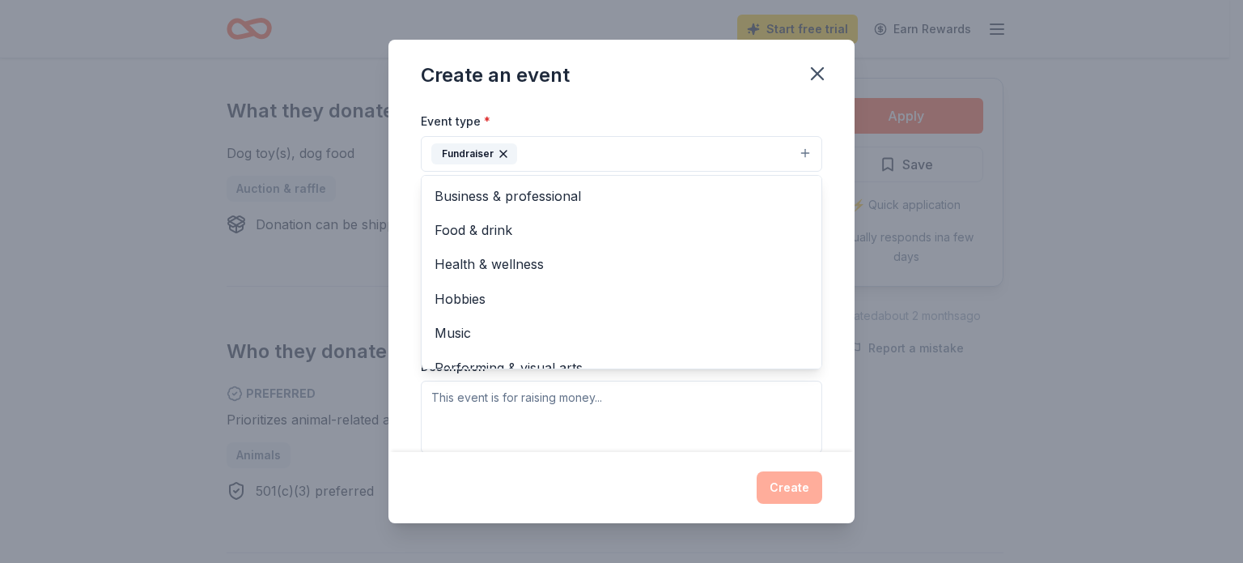
scroll to position [19, 0]
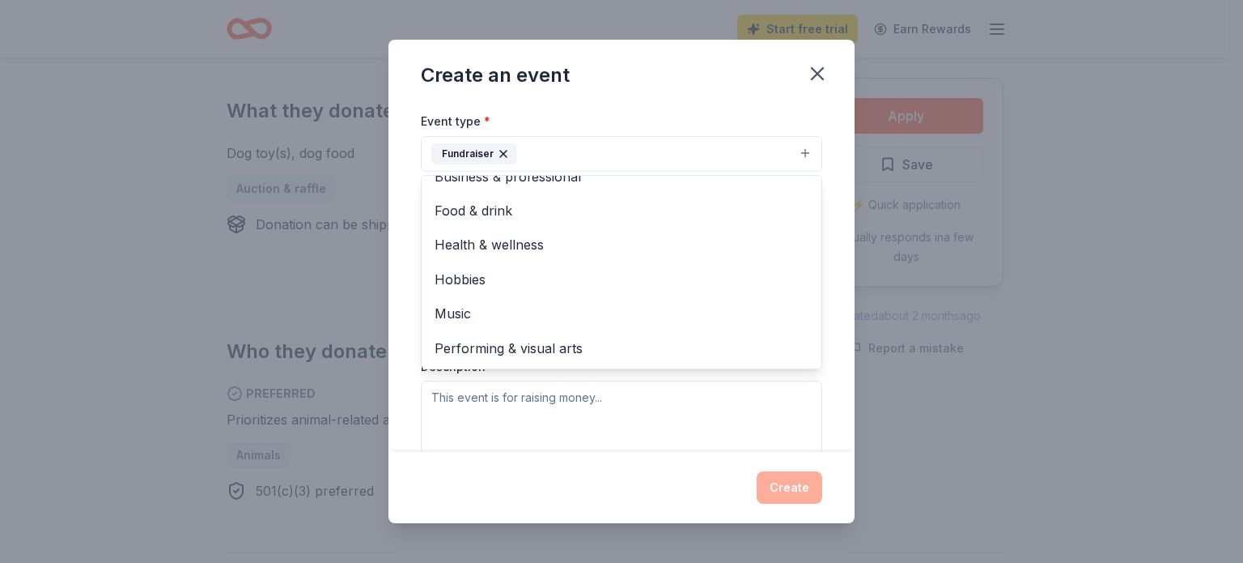
click at [837, 436] on div "Event name * Fall Family Fun Fundraiser 26 /100 Event website Attendance * 300 …" at bounding box center [622, 277] width 466 height 347
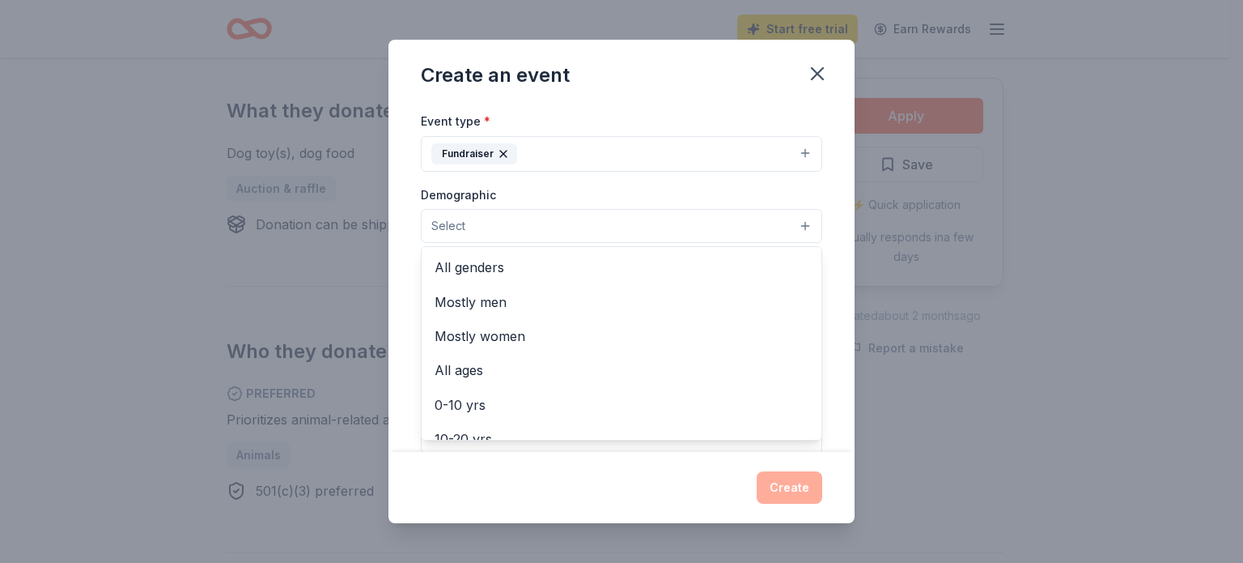
click at [699, 234] on button "Select" at bounding box center [622, 226] width 402 height 34
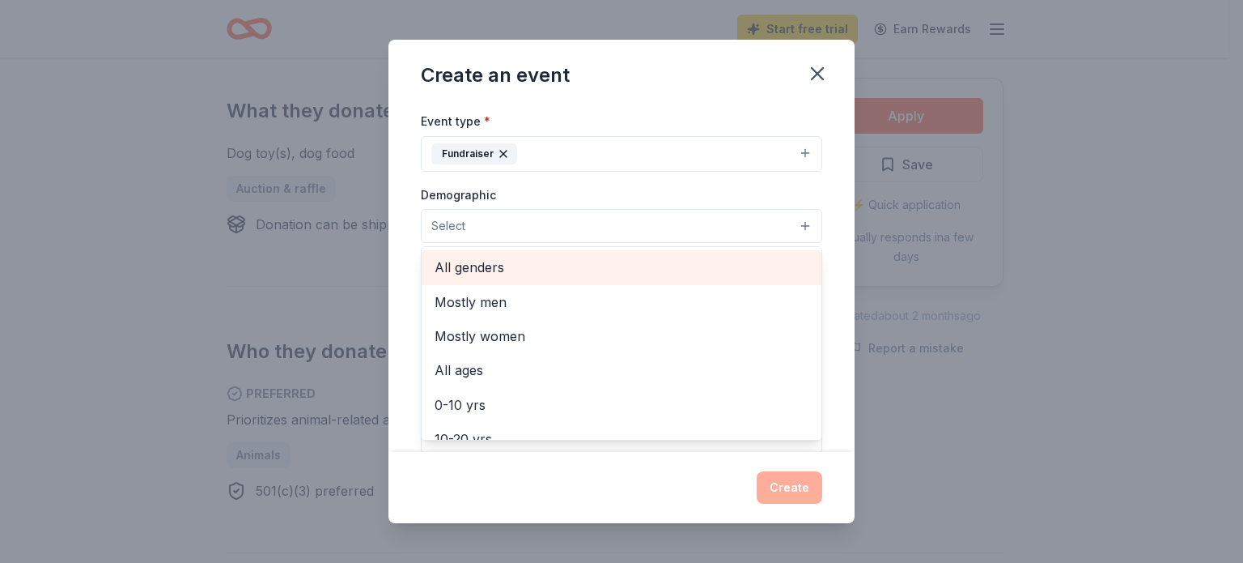
click at [654, 254] on div "All genders" at bounding box center [622, 267] width 400 height 34
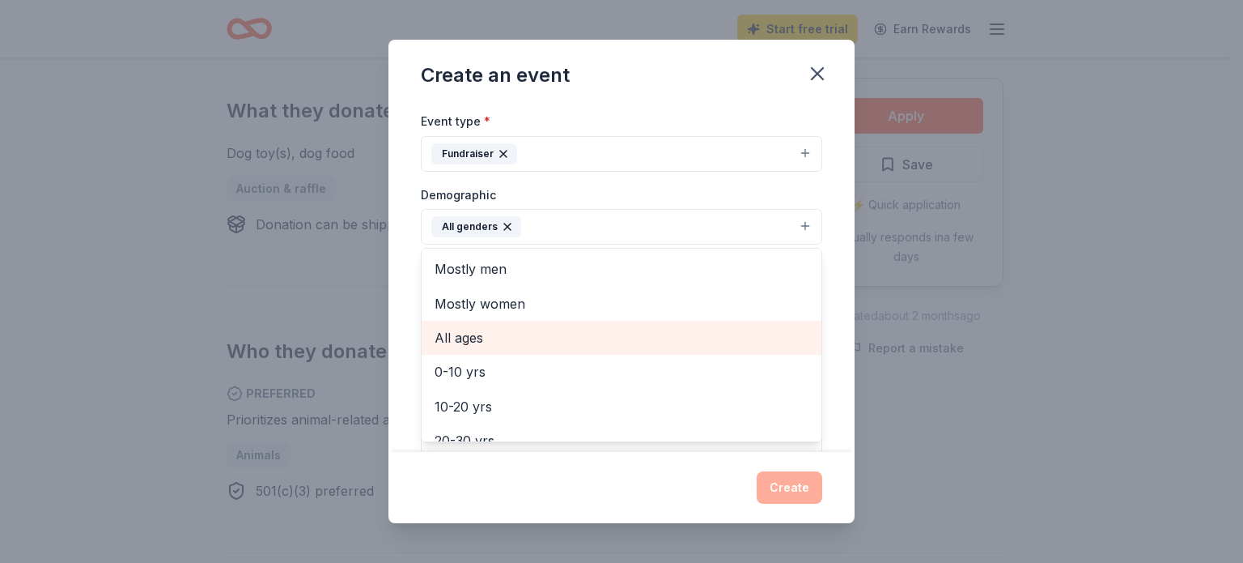
click at [689, 351] on div "All ages" at bounding box center [622, 338] width 400 height 34
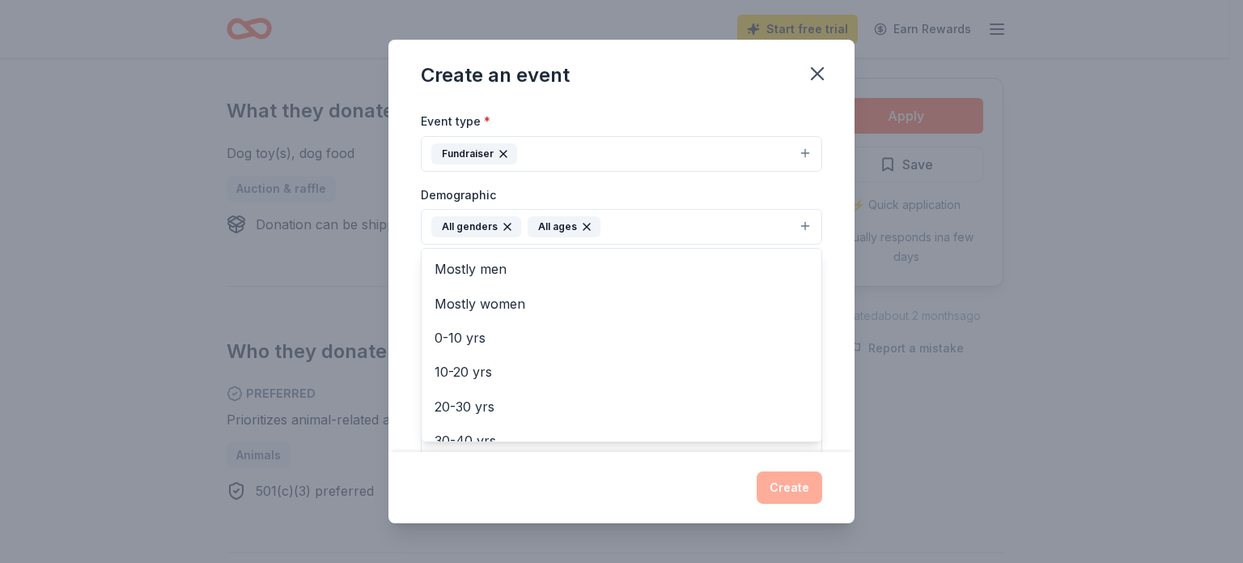
click at [818, 300] on div "Event name * Fall Family Fun Fundraiser 26 /100 Event website Attendance * 300 …" at bounding box center [622, 277] width 466 height 347
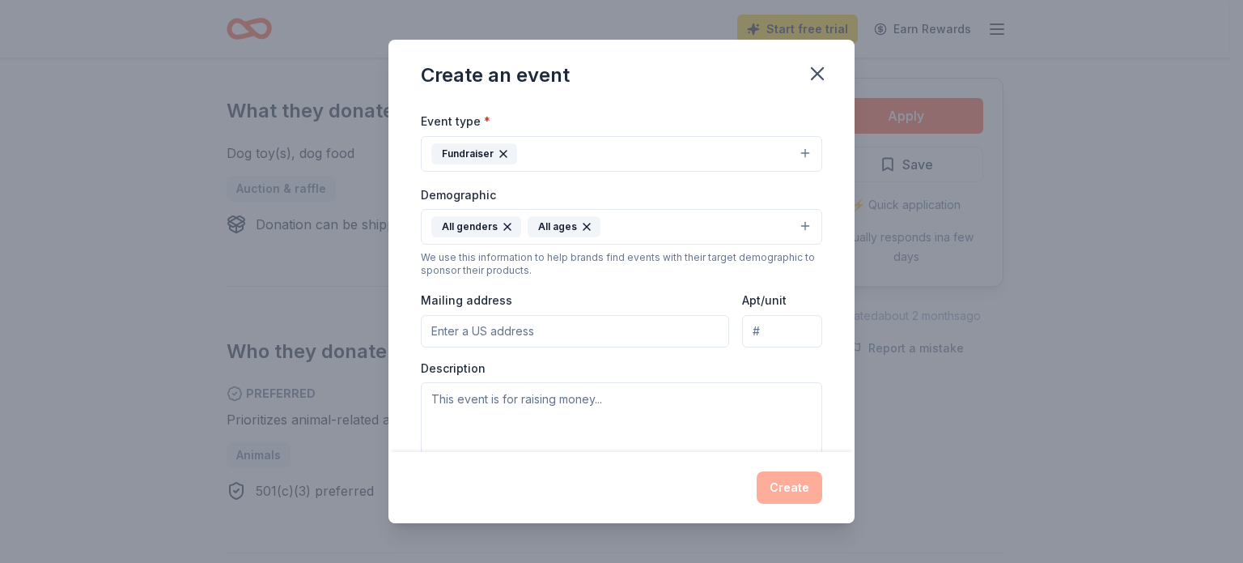
click at [661, 323] on input "Mailing address" at bounding box center [575, 331] width 308 height 32
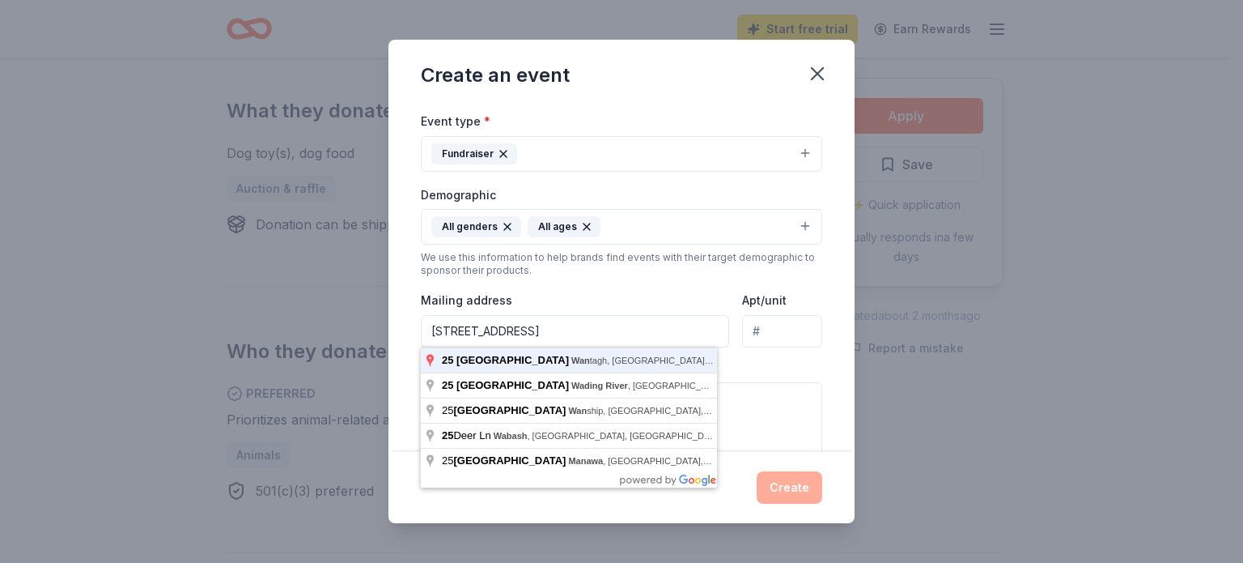
type input "25 Deer Lane, Wantagh, NY, 11793"
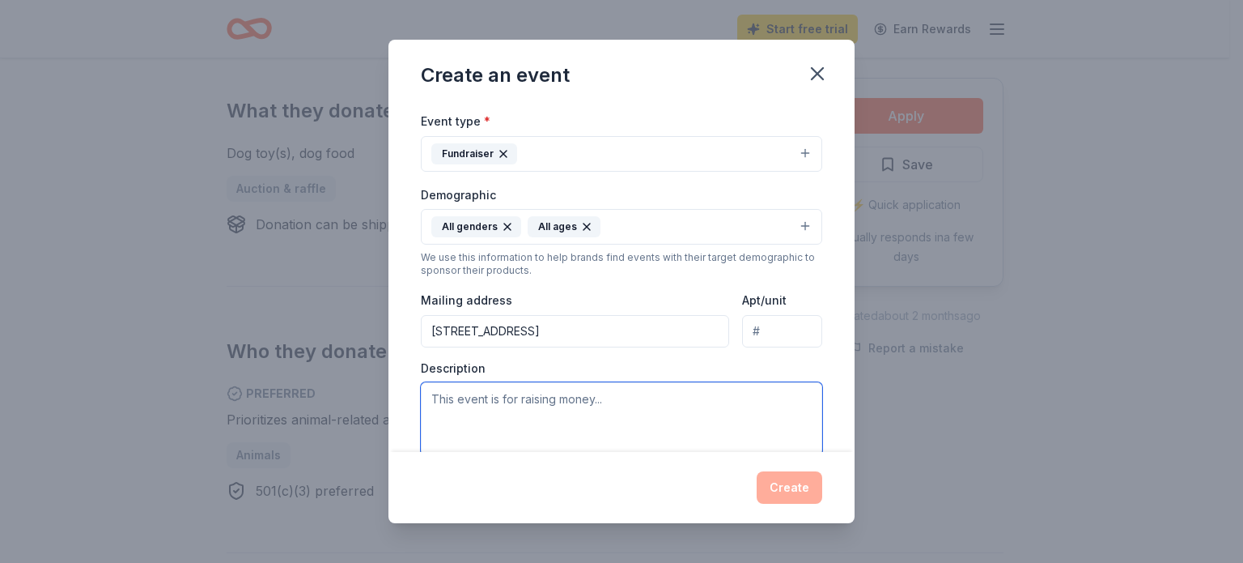
click at [682, 421] on textarea at bounding box center [622, 418] width 402 height 73
drag, startPoint x: 740, startPoint y: 397, endPoint x: 395, endPoint y: 384, distance: 345.1
click at [395, 384] on div "Event name * Fall Family Fun Fundraiser 26 /100 Event website Attendance * 300 …" at bounding box center [622, 277] width 466 height 347
paste textarea "e Lee Road Elementary School PTA is seeking in-kind donations to support our ye…"
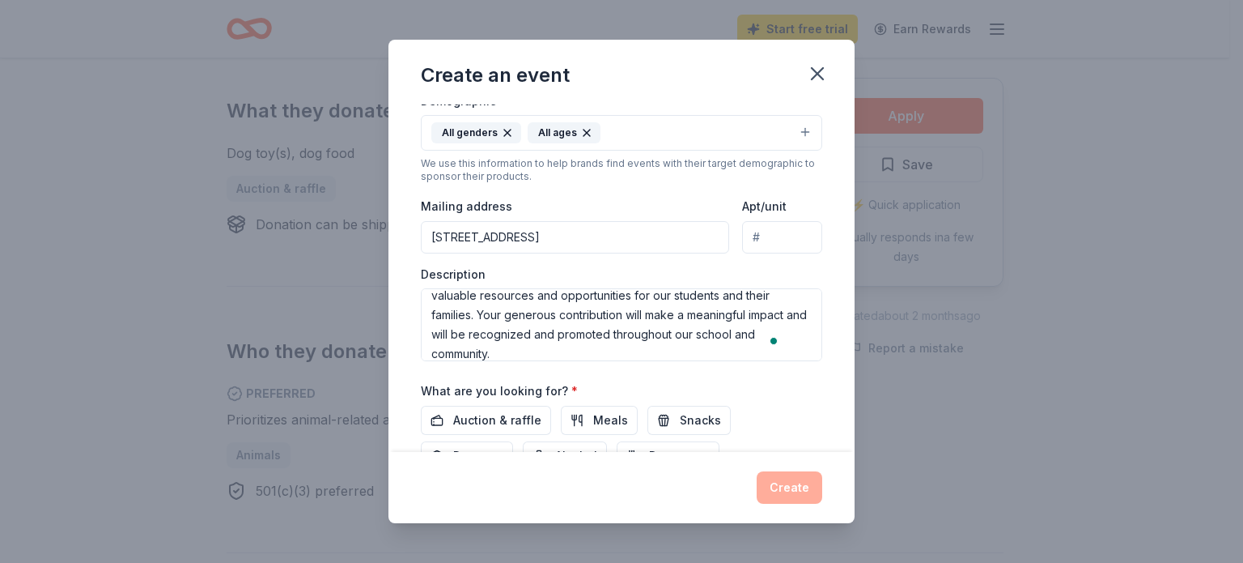
scroll to position [303, 0]
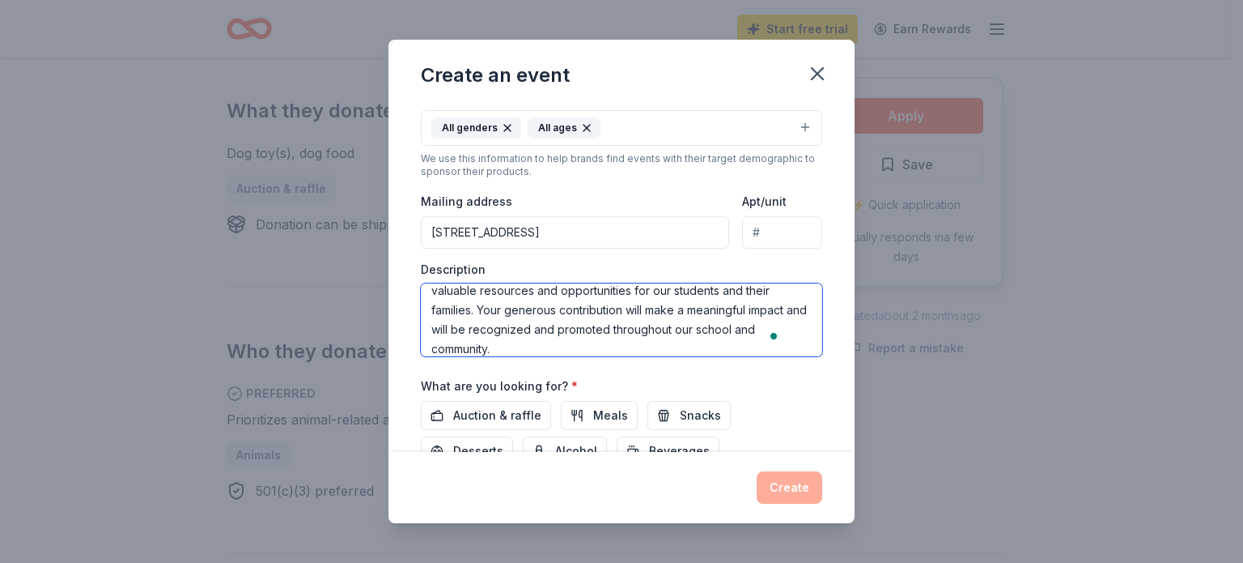
click at [671, 324] on textarea "The Lee Road Elementary School PTA is seeking in-kind donations to support our …" at bounding box center [622, 319] width 402 height 73
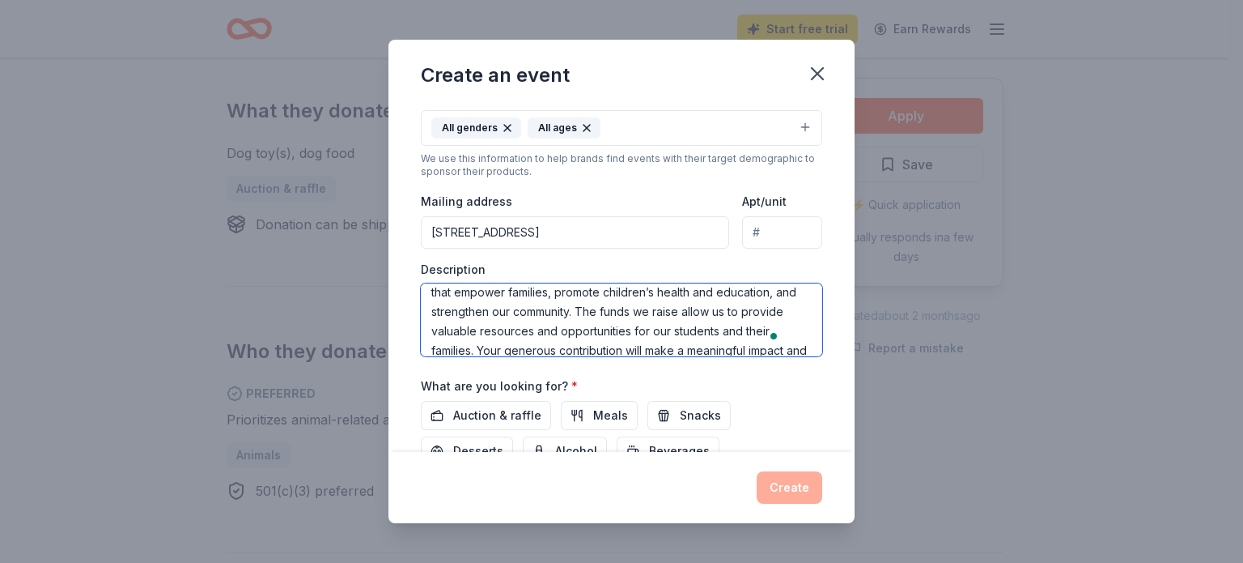
scroll to position [8, 0]
type textarea "The Lee Road Elementary School PTA is seeking in-kind donations to support our …"
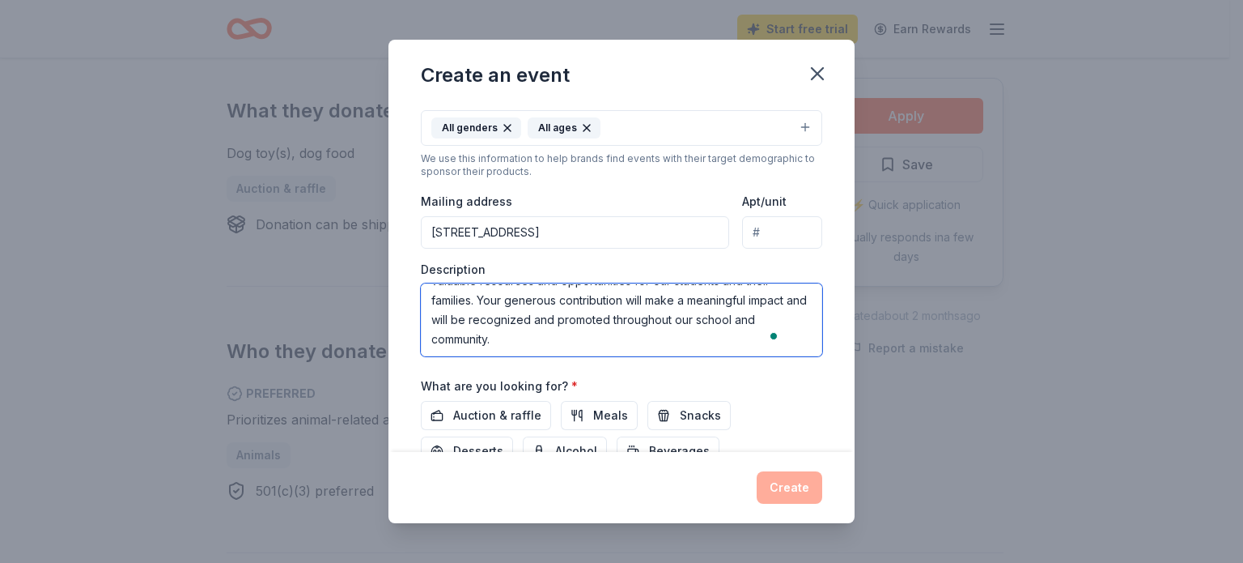
scroll to position [429, 0]
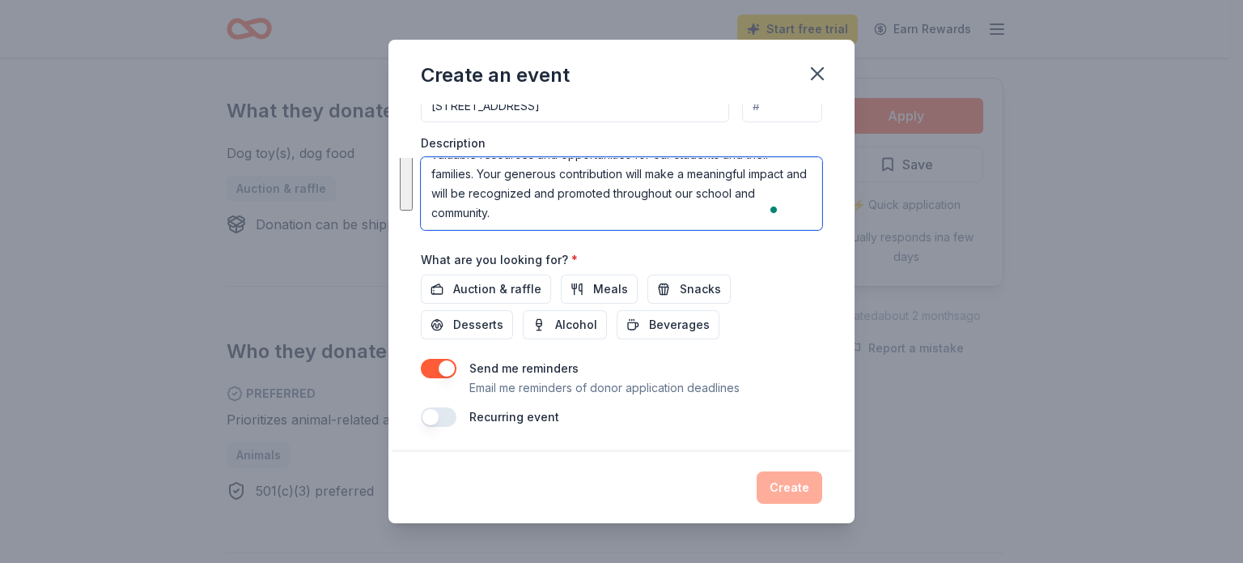
drag, startPoint x: 431, startPoint y: 294, endPoint x: 1014, endPoint y: 545, distance: 634.6
click at [1014, 545] on div "Create an event Event name * Fall Family Fun Fundraiser 26 /100 Event website A…" at bounding box center [621, 281] width 1243 height 563
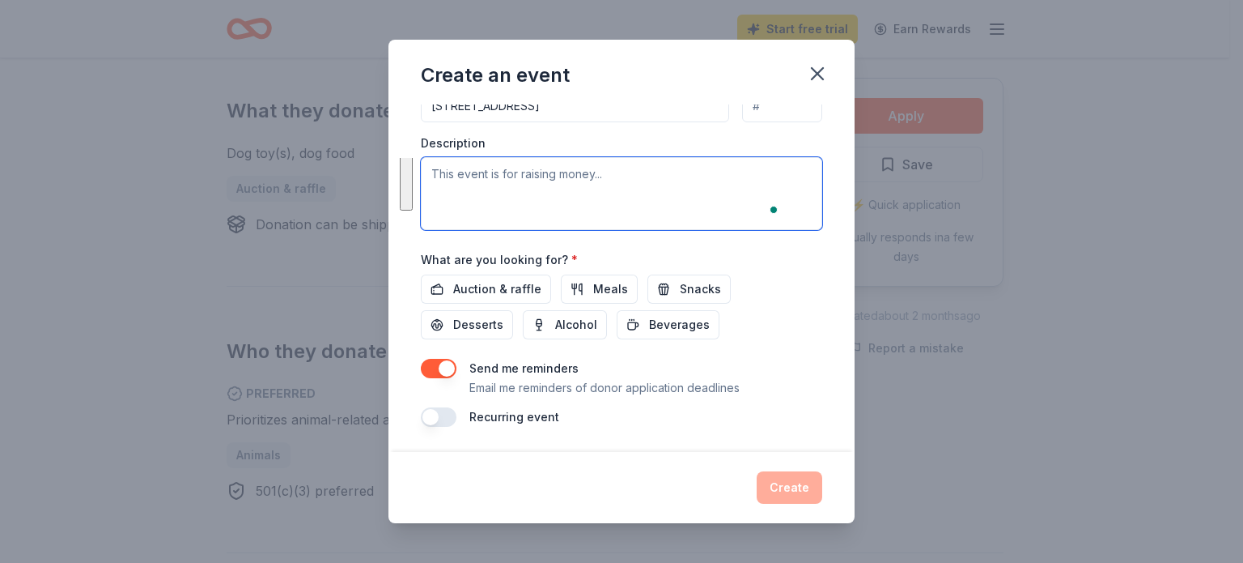
scroll to position [0, 0]
paste textarea "This October, the Lee Road Elementary School PTA is hosting a fall family fundr…"
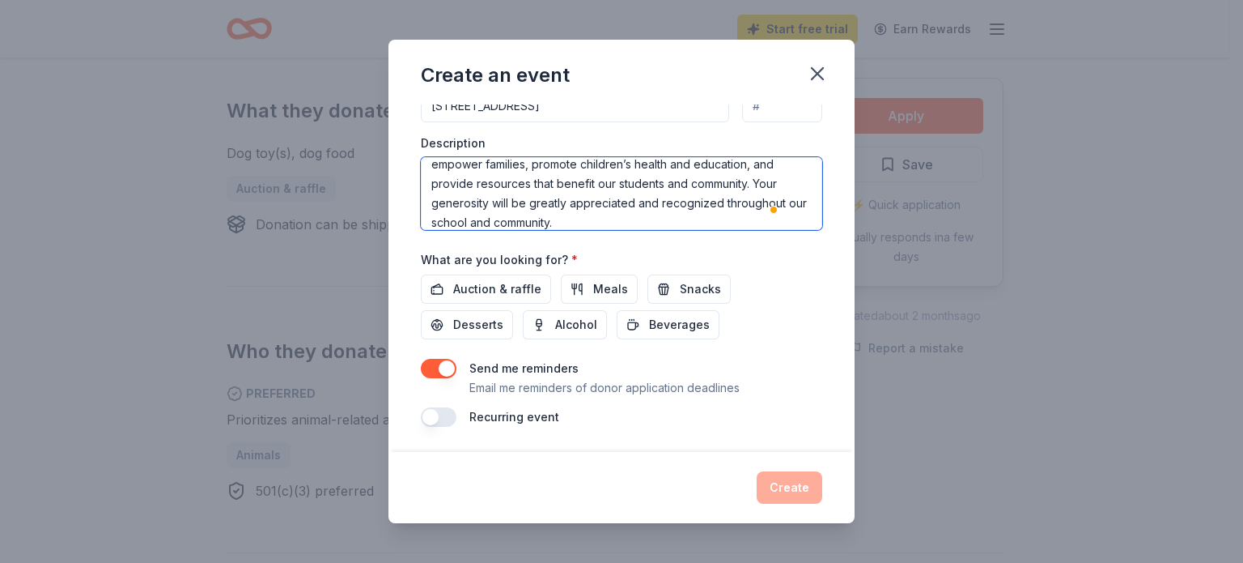
scroll to position [8, 0]
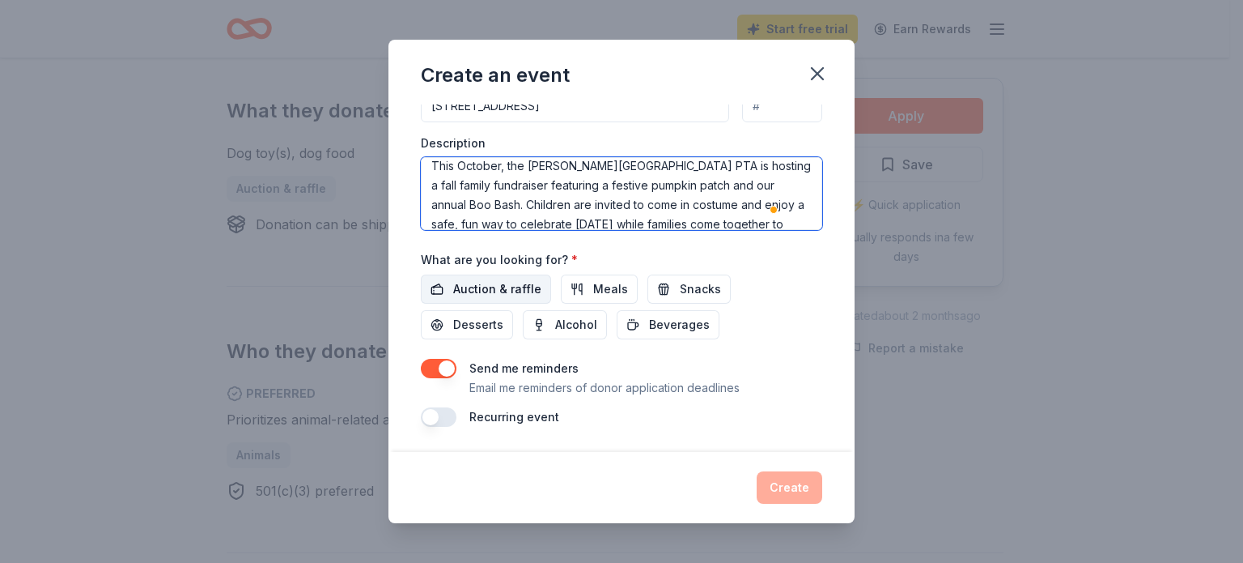
type textarea "This October, the Lee Road Elementary School PTA is hosting a fall family fundr…"
click at [491, 281] on span "Auction & raffle" at bounding box center [497, 288] width 88 height 19
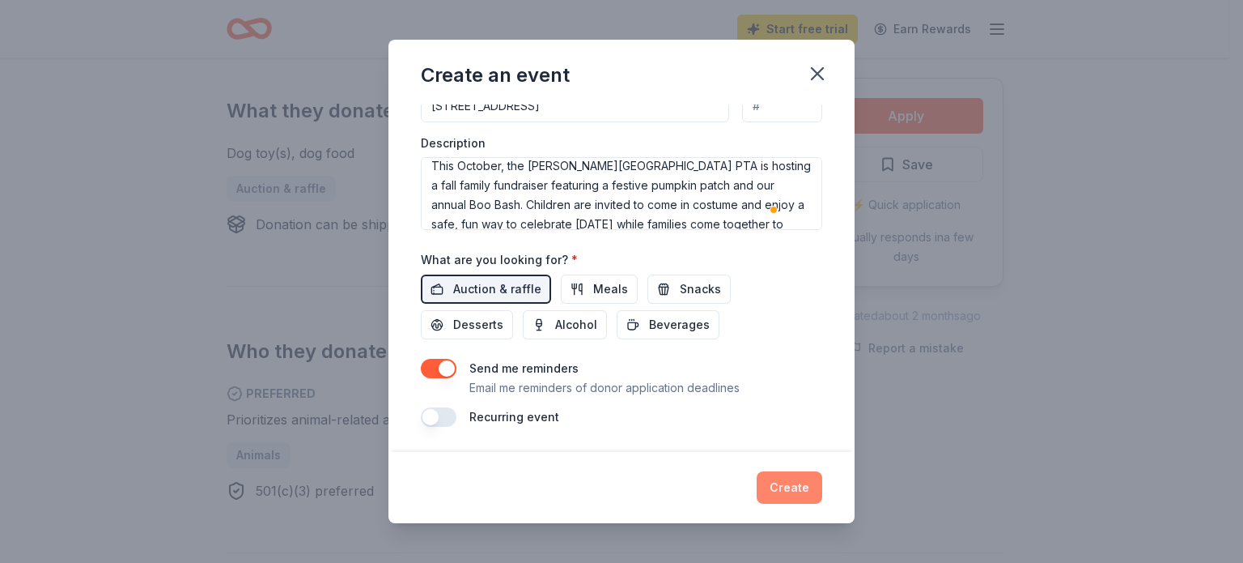
click at [784, 482] on button "Create" at bounding box center [790, 487] width 66 height 32
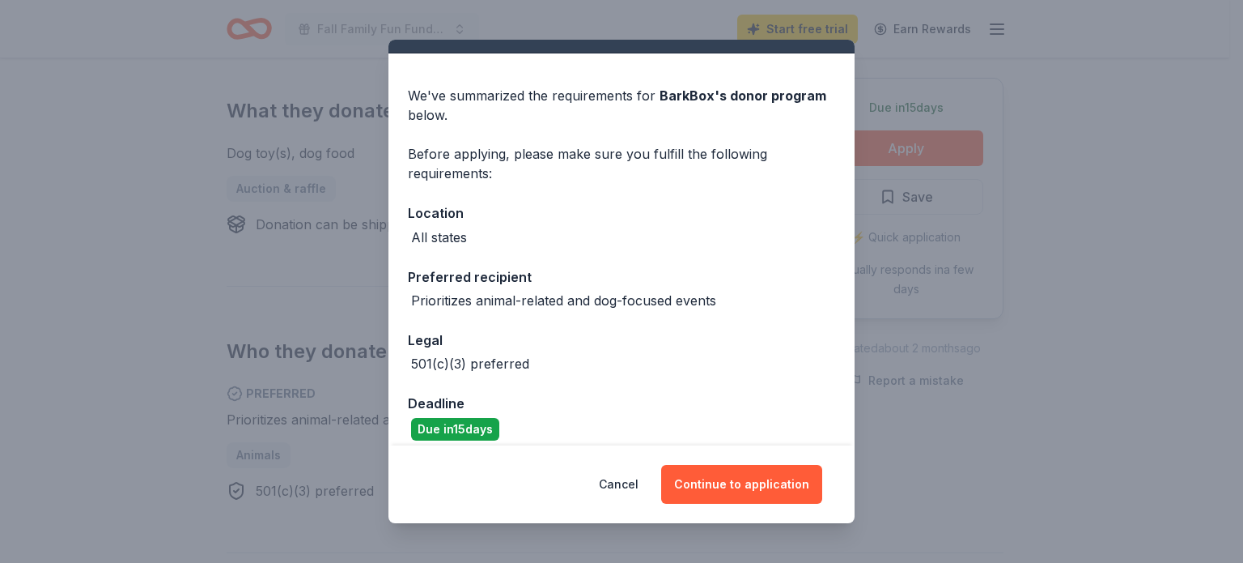
scroll to position [45, 0]
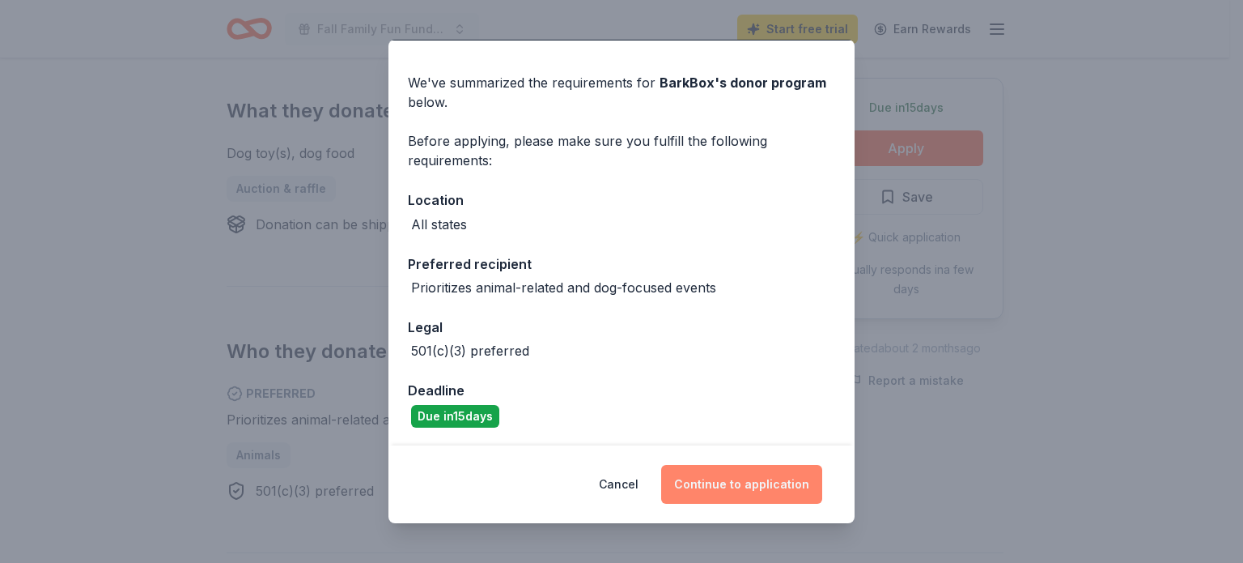
click at [764, 486] on button "Continue to application" at bounding box center [741, 484] width 161 height 39
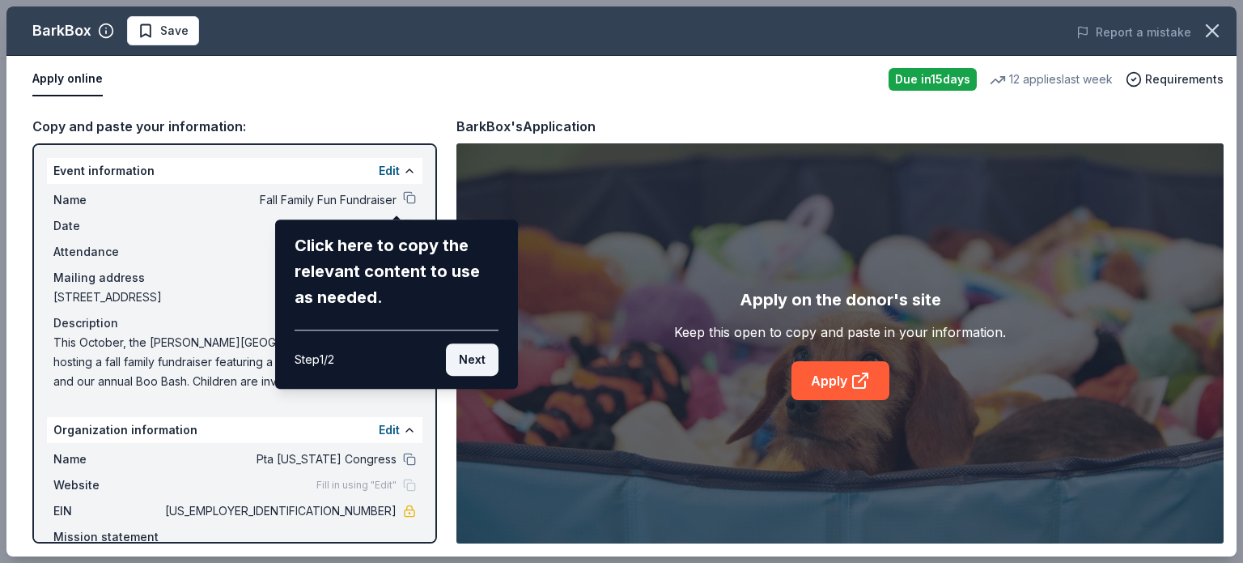
click at [466, 364] on button "Next" at bounding box center [472, 359] width 53 height 32
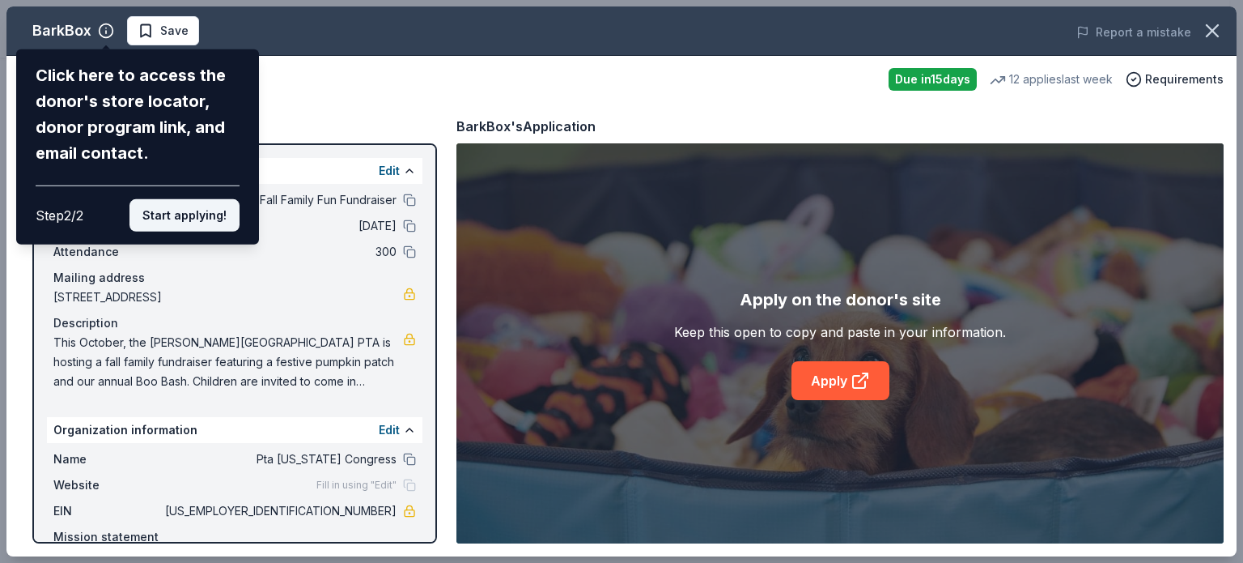
click at [166, 215] on button "Start applying!" at bounding box center [185, 215] width 110 height 32
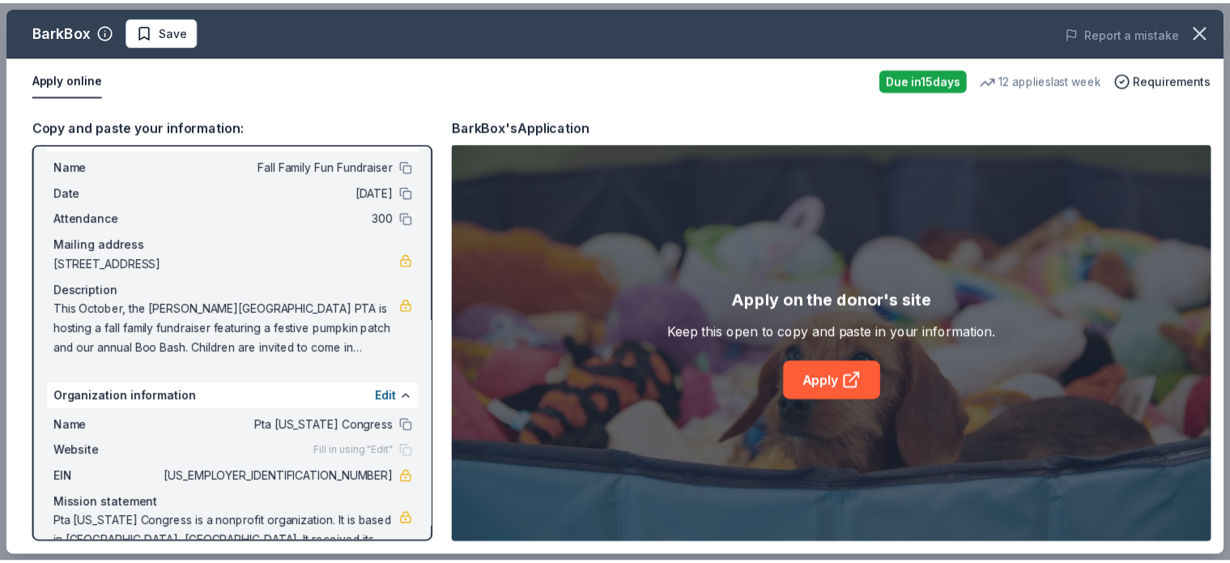
scroll to position [62, 0]
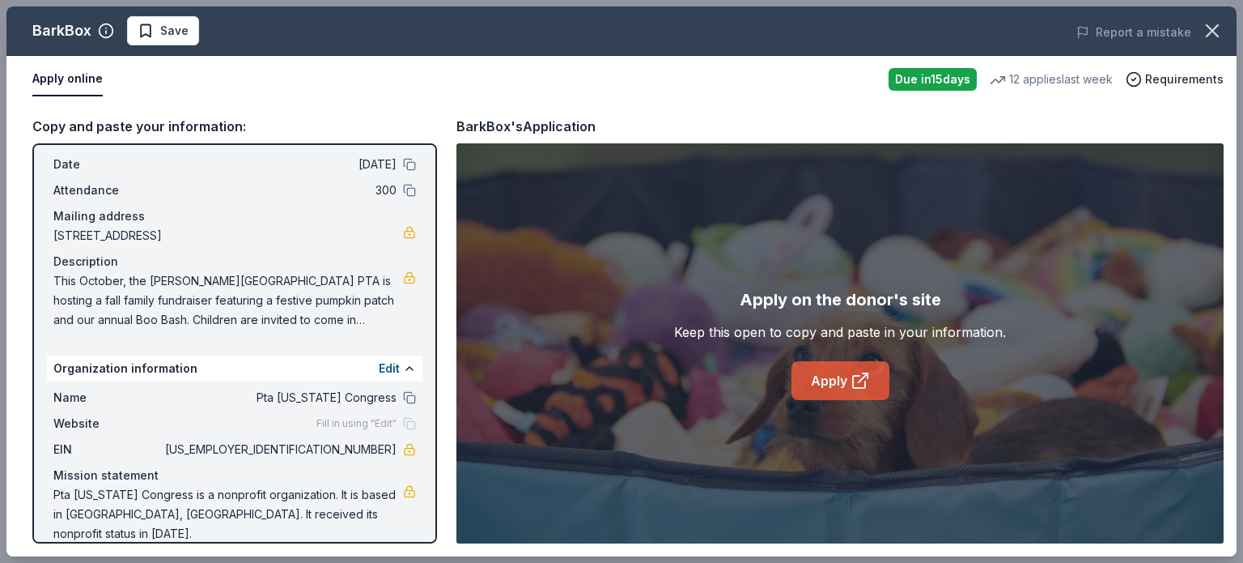
click at [871, 367] on link "Apply" at bounding box center [841, 380] width 98 height 39
click at [220, 300] on span "This October, the Lee Road Elementary School PTA is hosting a fall family fundr…" at bounding box center [228, 300] width 350 height 58
click at [1209, 31] on icon "button" at bounding box center [1212, 30] width 23 height 23
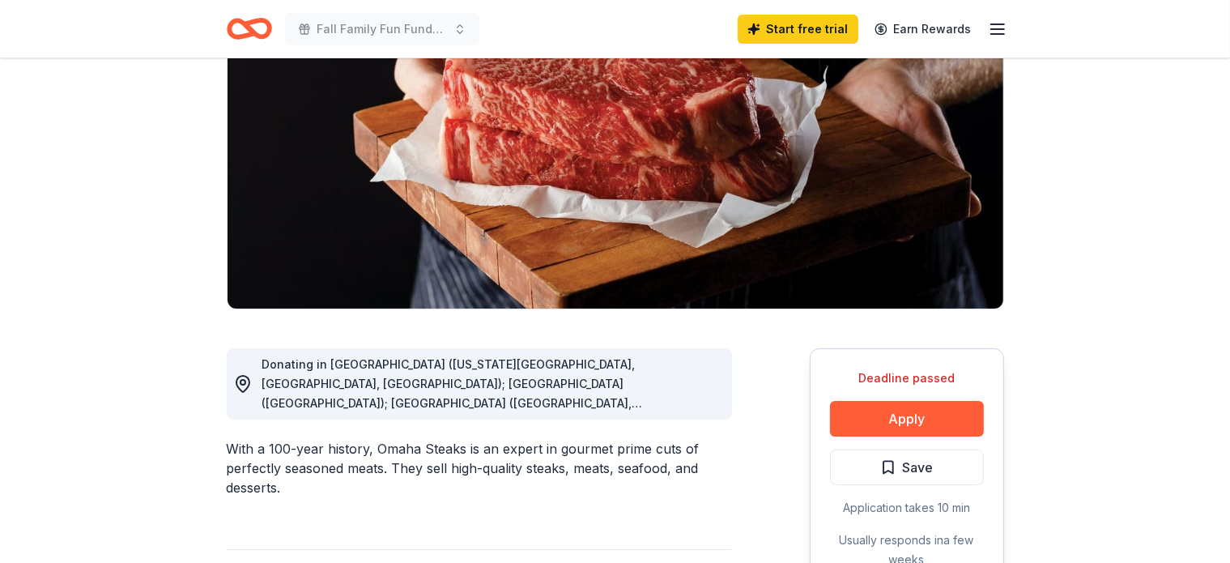
scroll to position [227, 0]
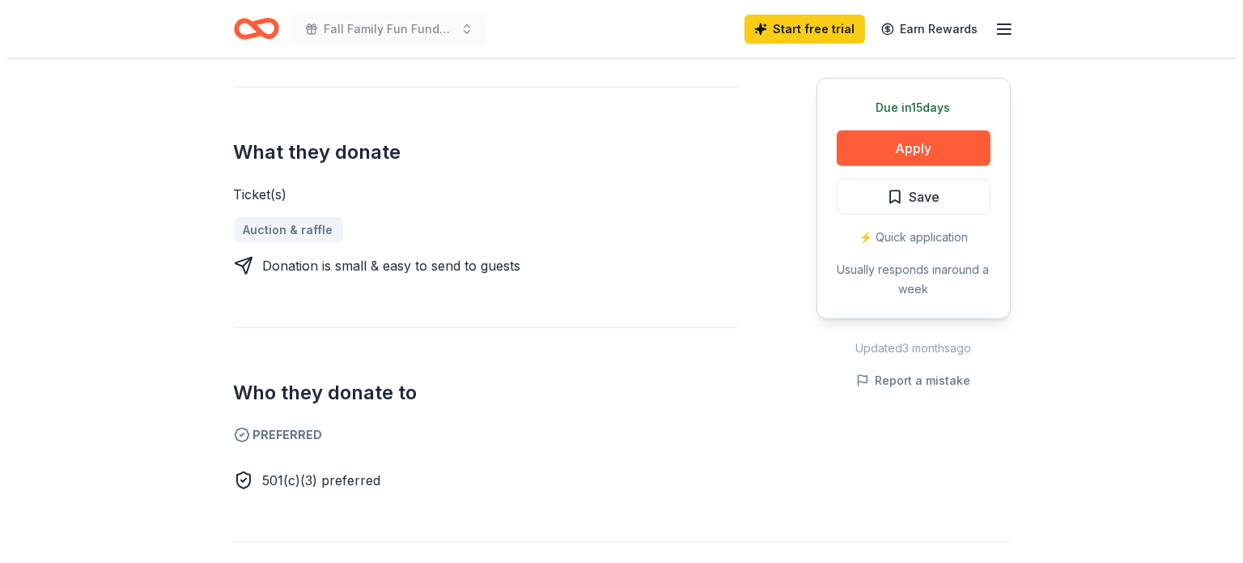
scroll to position [550, 0]
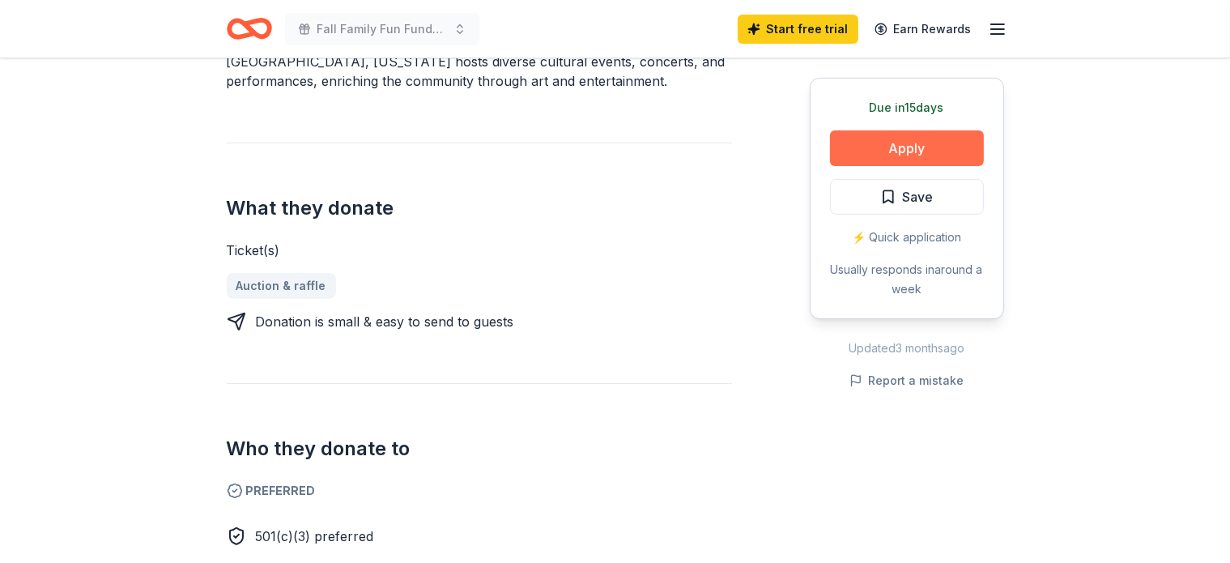
click at [933, 143] on button "Apply" at bounding box center [907, 148] width 154 height 36
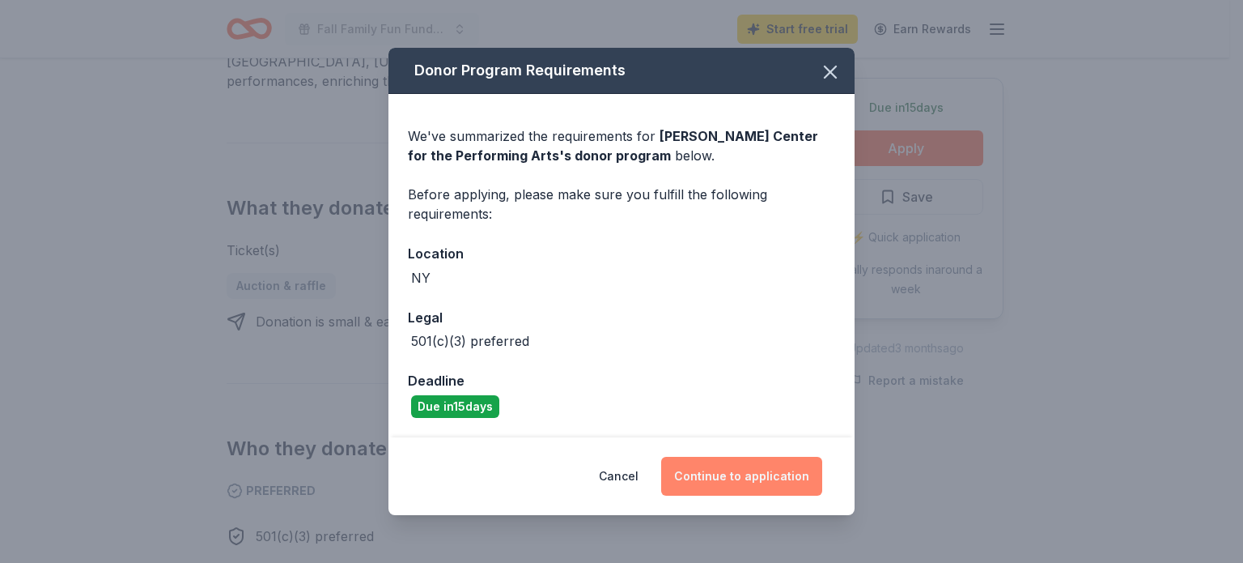
click at [780, 475] on button "Continue to application" at bounding box center [741, 476] width 161 height 39
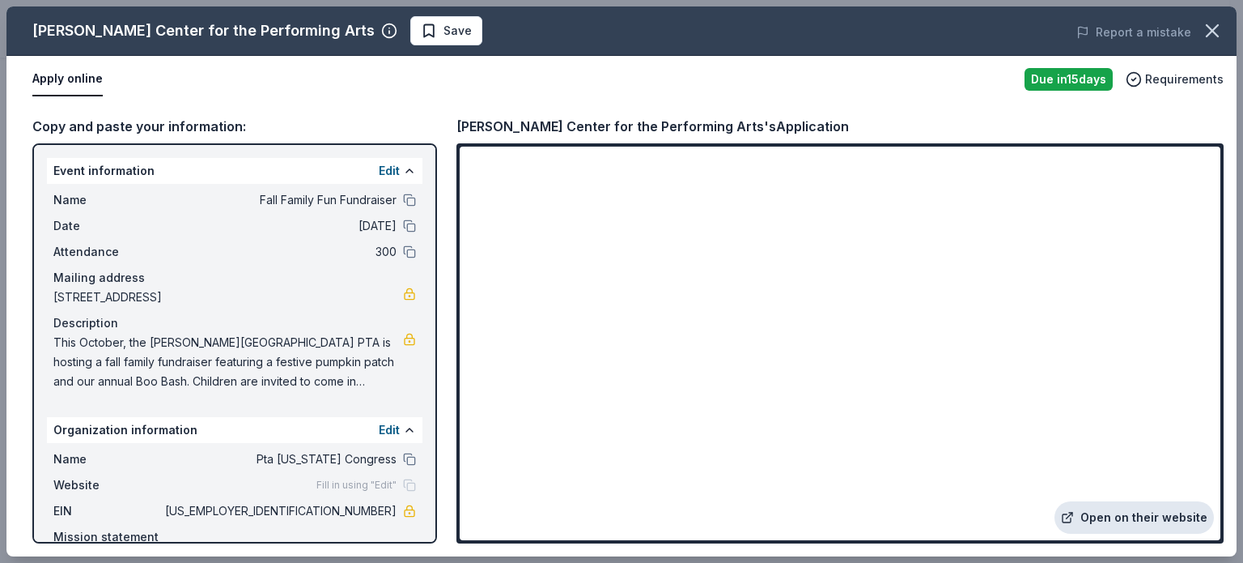
click at [1120, 521] on link "Open on their website" at bounding box center [1134, 517] width 159 height 32
